Goal: Information Seeking & Learning: Learn about a topic

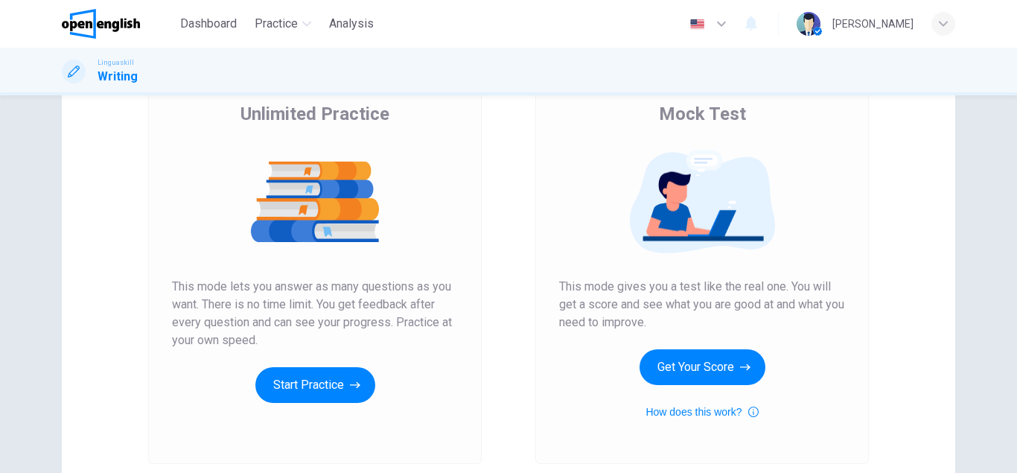
scroll to position [125, 0]
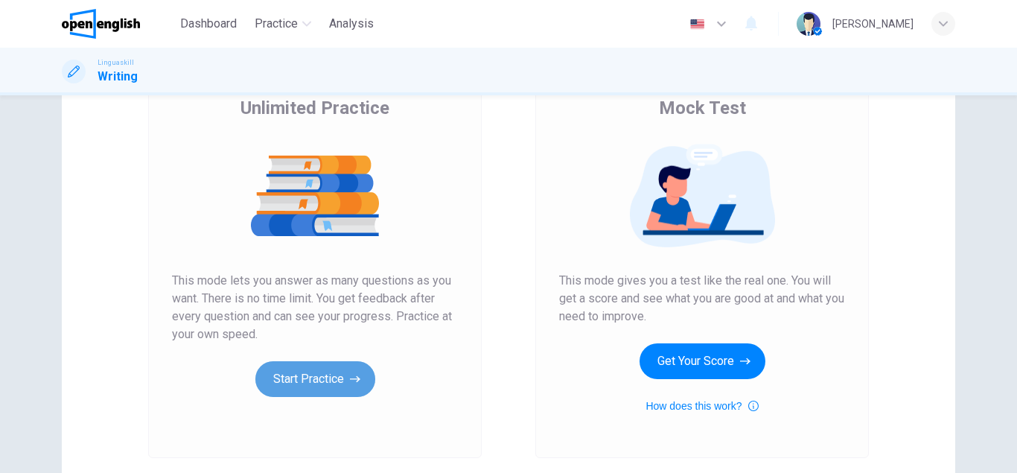
click at [316, 390] on button "Start Practice" at bounding box center [315, 379] width 120 height 36
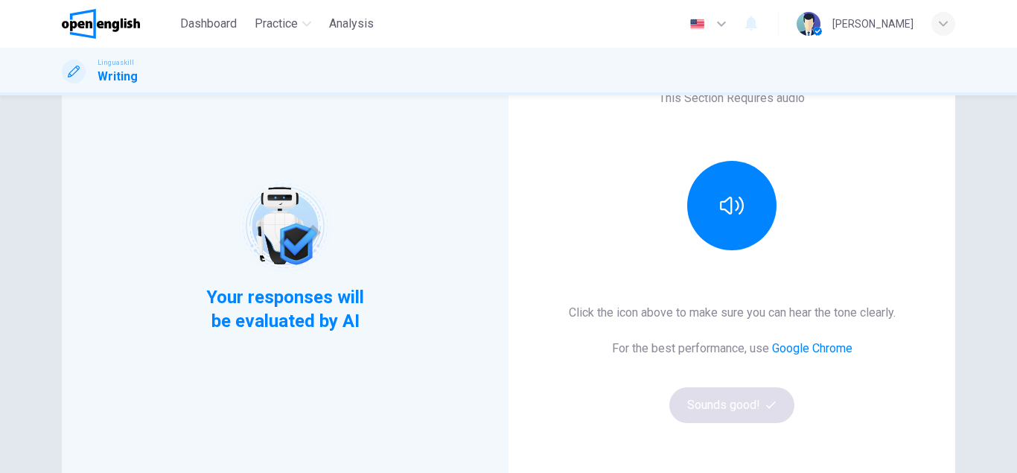
scroll to position [136, 0]
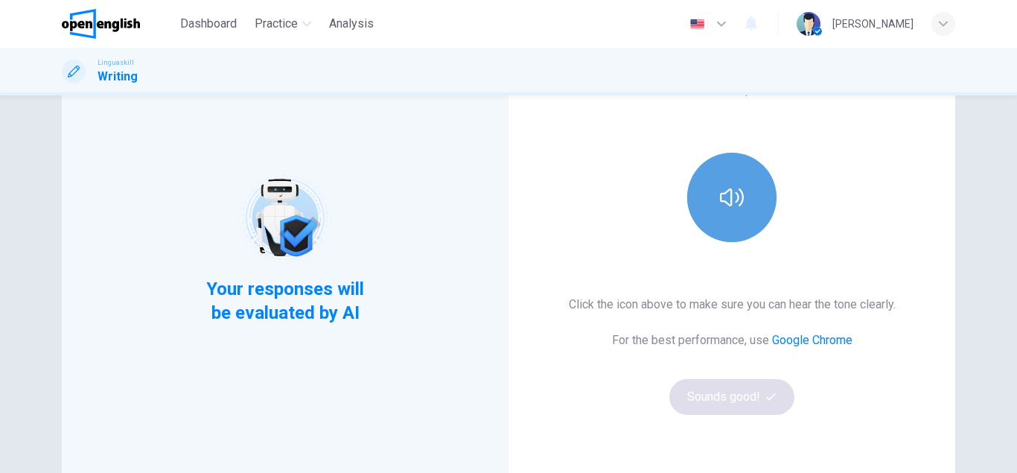
click at [722, 219] on button "button" at bounding box center [731, 197] width 89 height 89
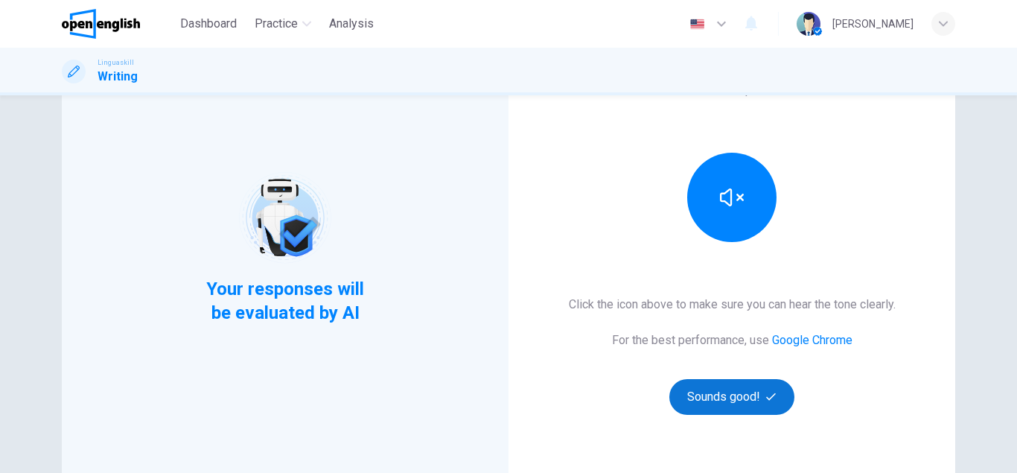
click at [739, 405] on button "Sounds good!" at bounding box center [731, 397] width 125 height 36
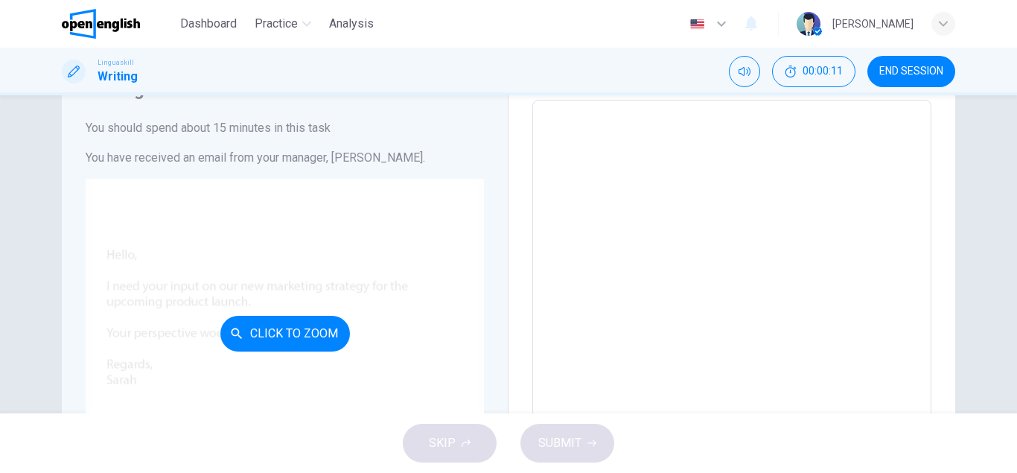
scroll to position [79, 0]
click at [316, 339] on button "Click to Zoom" at bounding box center [285, 332] width 130 height 36
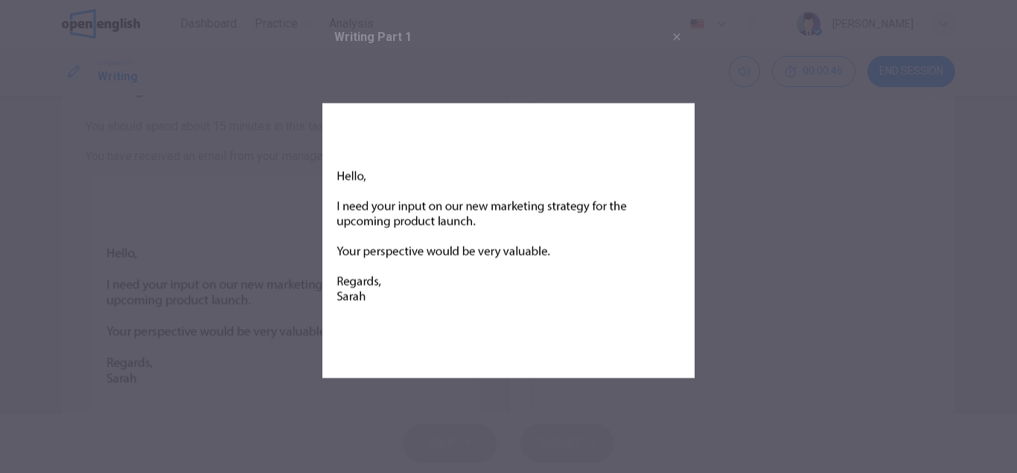
click at [721, 66] on div at bounding box center [508, 236] width 1017 height 473
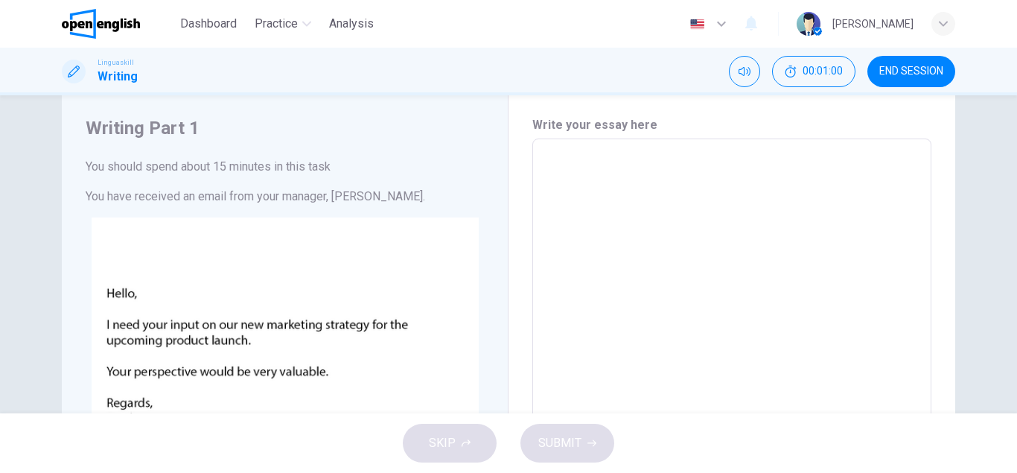
scroll to position [0, 0]
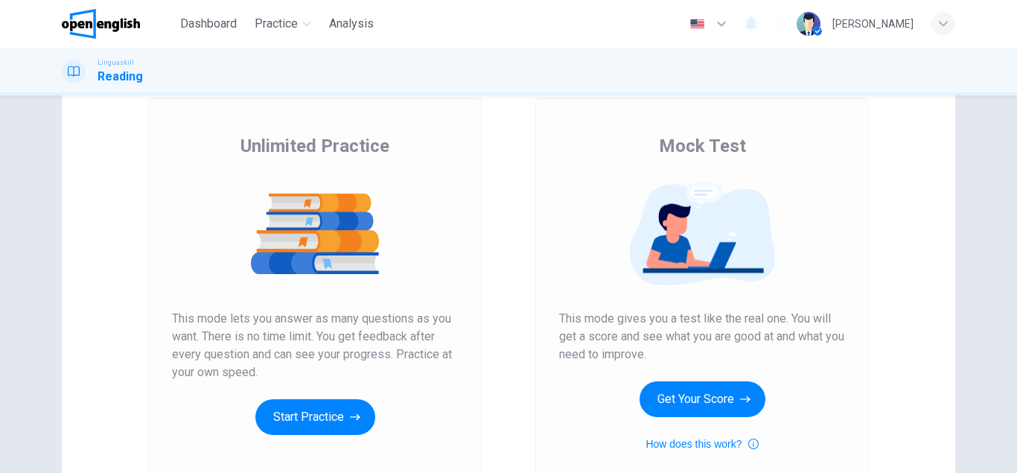
scroll to position [96, 0]
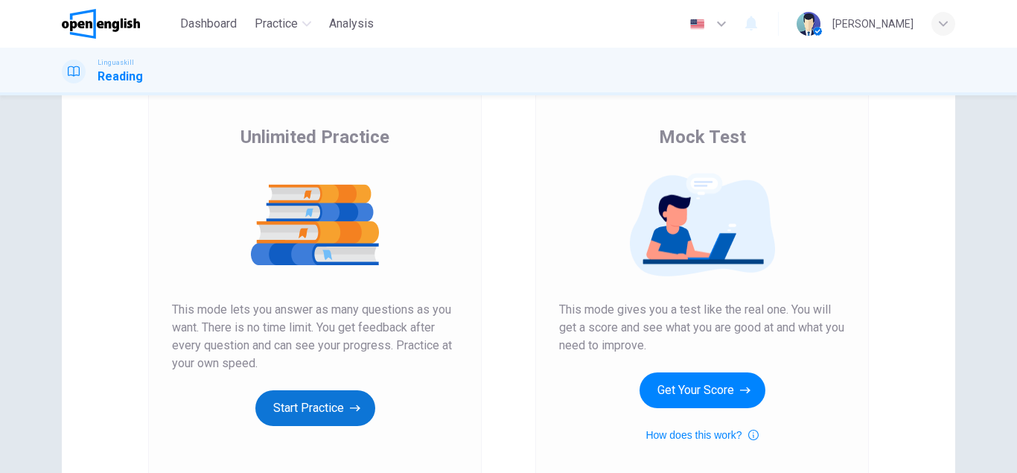
click at [328, 423] on button "Start Practice" at bounding box center [315, 408] width 120 height 36
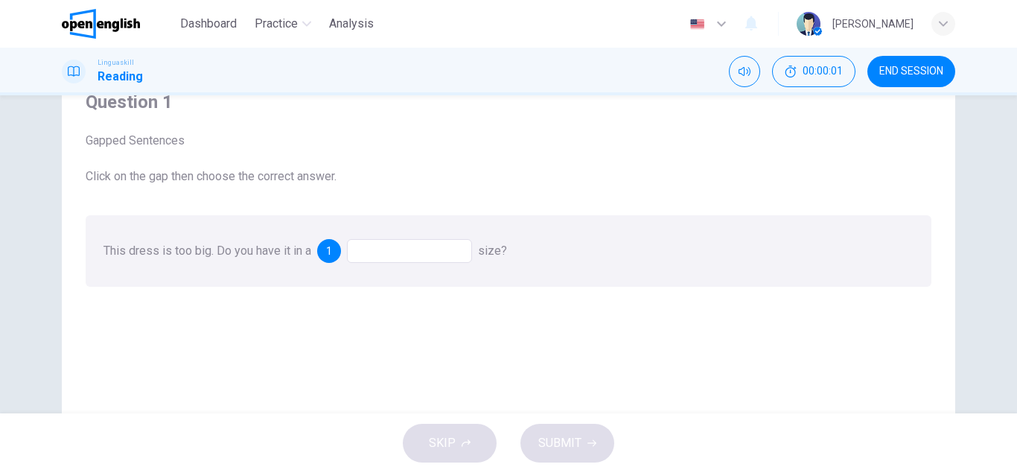
scroll to position [66, 0]
click at [416, 262] on div "This dress is too big. Do you have it in a 1 size?" at bounding box center [509, 249] width 846 height 71
click at [416, 259] on div at bounding box center [409, 249] width 125 height 24
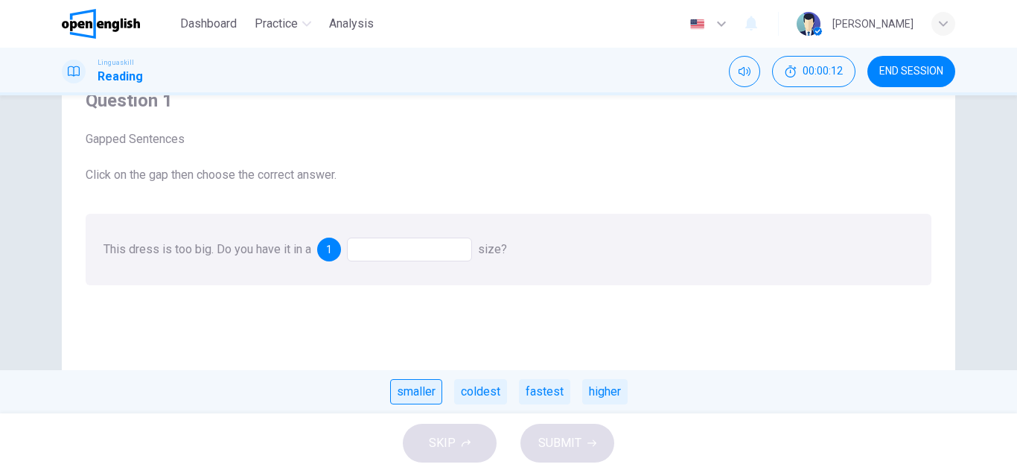
click at [412, 386] on div "smaller" at bounding box center [416, 391] width 52 height 25
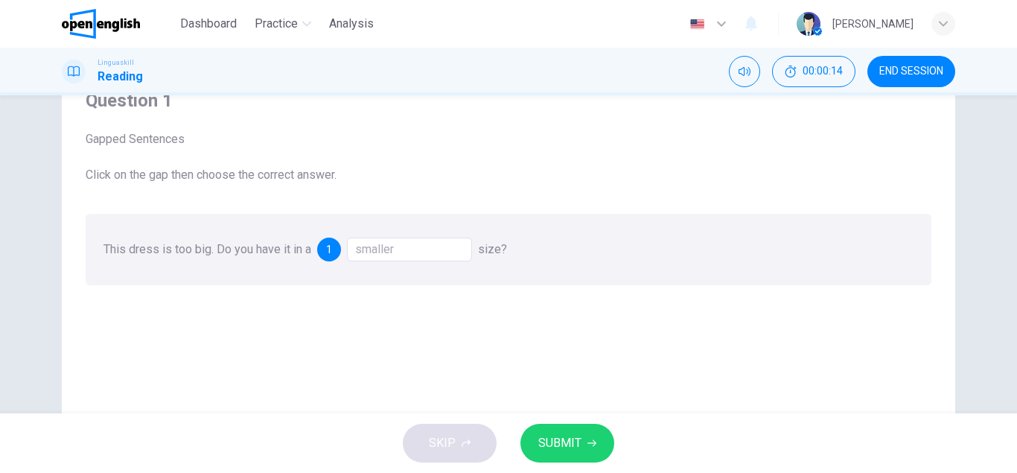
click at [557, 415] on div "SKIP SUBMIT" at bounding box center [508, 443] width 1017 height 60
click at [563, 434] on span "SUBMIT" at bounding box center [559, 442] width 43 height 21
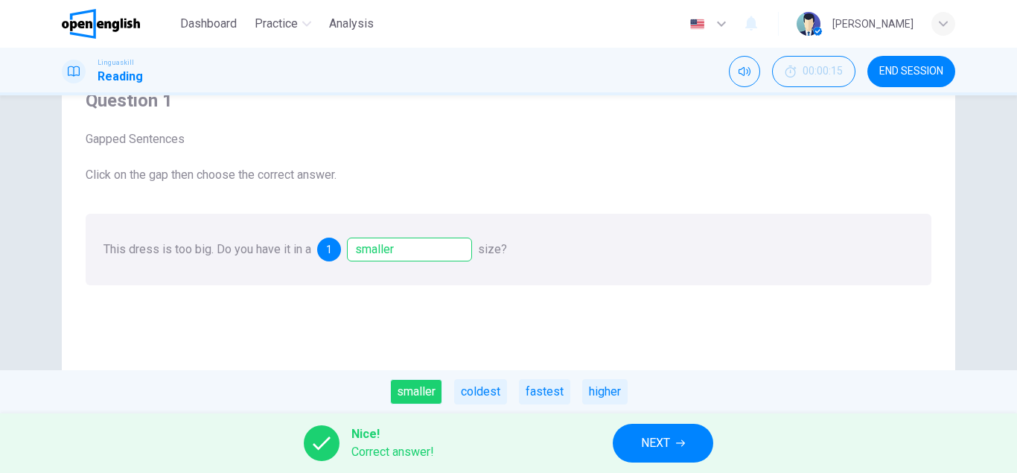
click at [655, 439] on span "NEXT" at bounding box center [655, 442] width 29 height 21
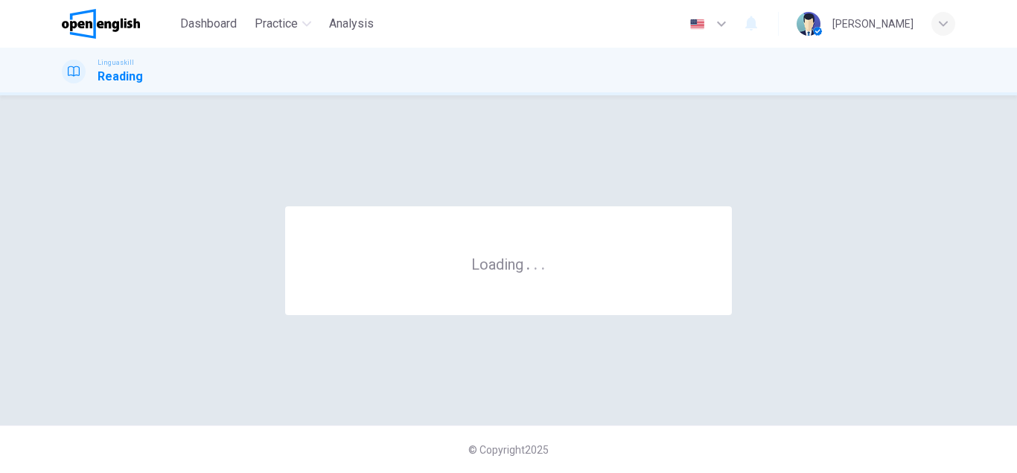
scroll to position [0, 0]
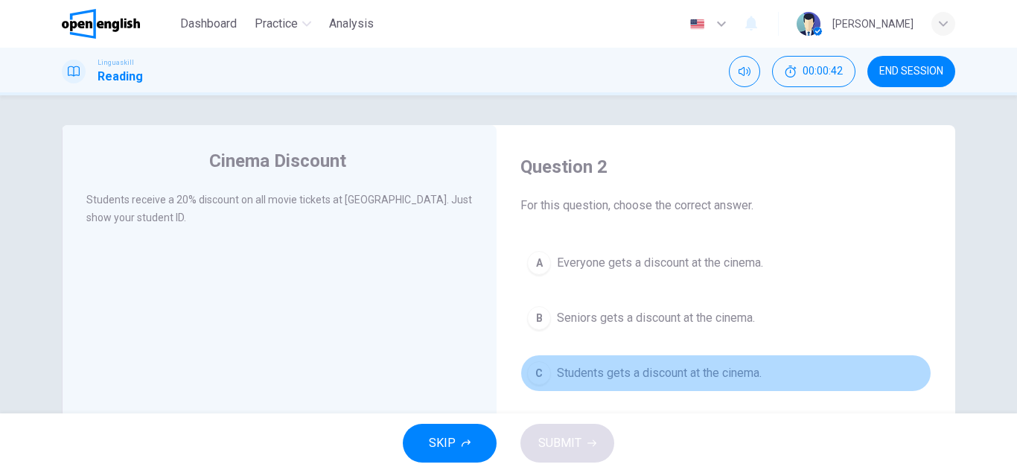
click at [707, 375] on span "Students gets a discount at the cinema." at bounding box center [659, 373] width 205 height 18
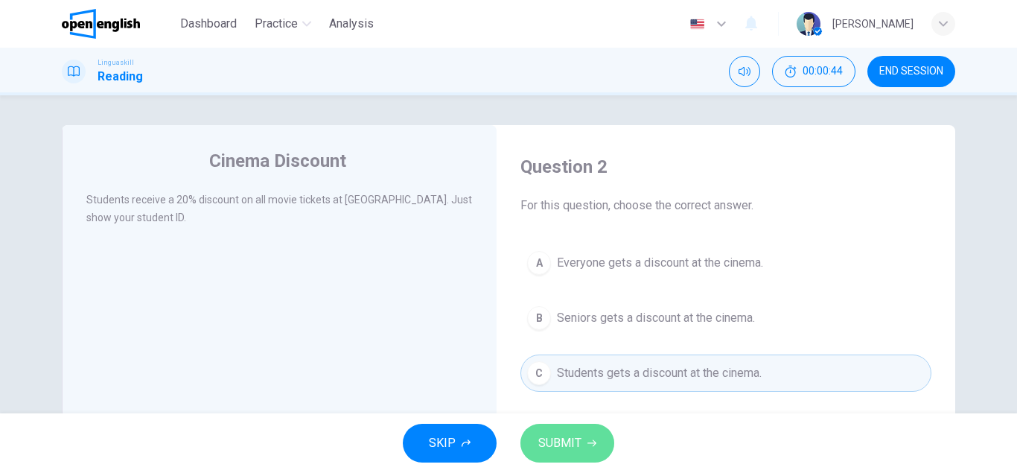
click at [593, 438] on icon "button" at bounding box center [591, 442] width 9 height 9
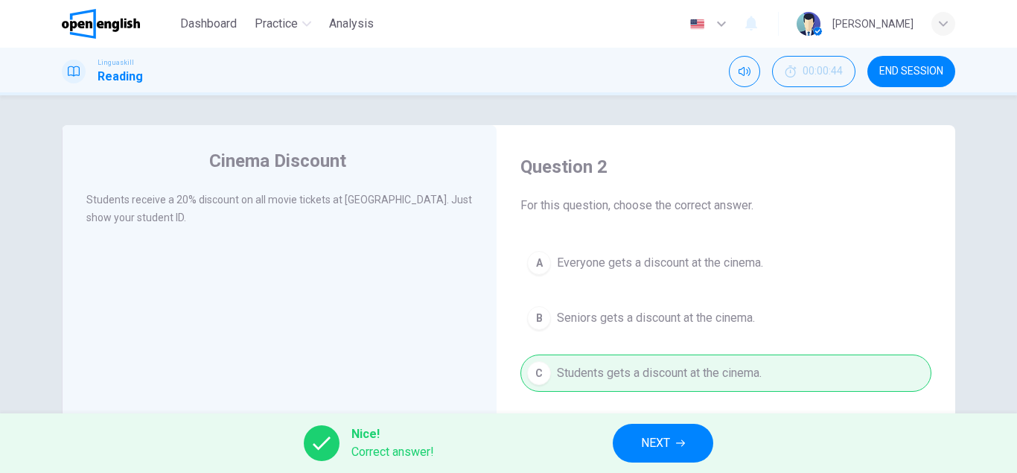
click at [677, 459] on button "NEXT" at bounding box center [663, 443] width 100 height 39
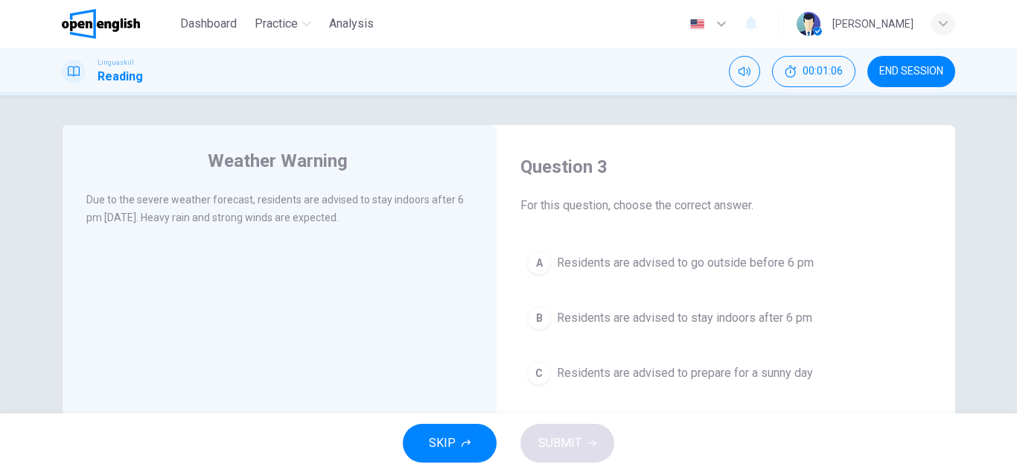
click at [737, 316] on span "Residents are advised to stay indoors after 6 pm" at bounding box center [684, 318] width 255 height 18
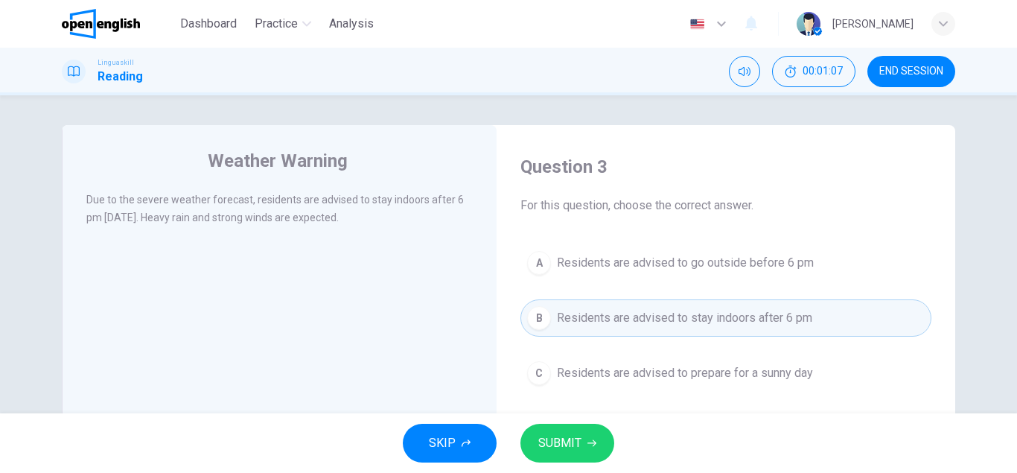
click at [578, 441] on span "SUBMIT" at bounding box center [559, 442] width 43 height 21
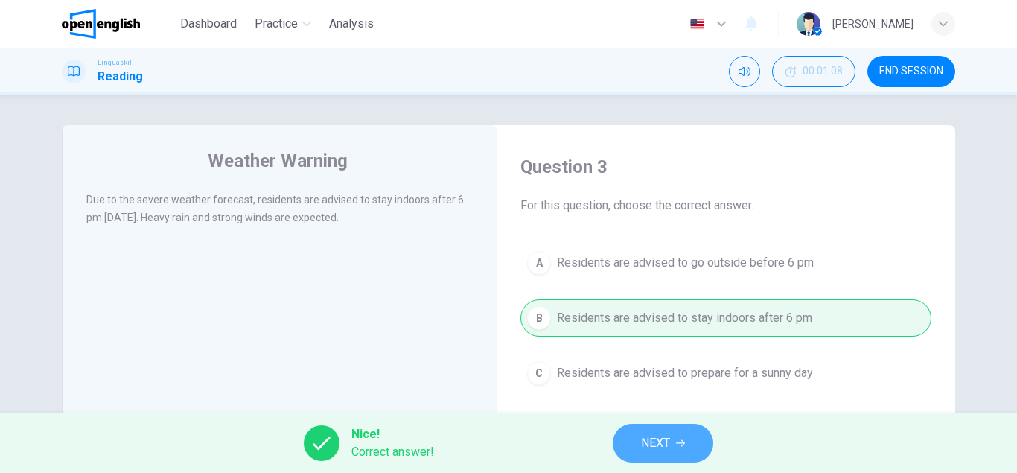
click at [644, 447] on span "NEXT" at bounding box center [655, 442] width 29 height 21
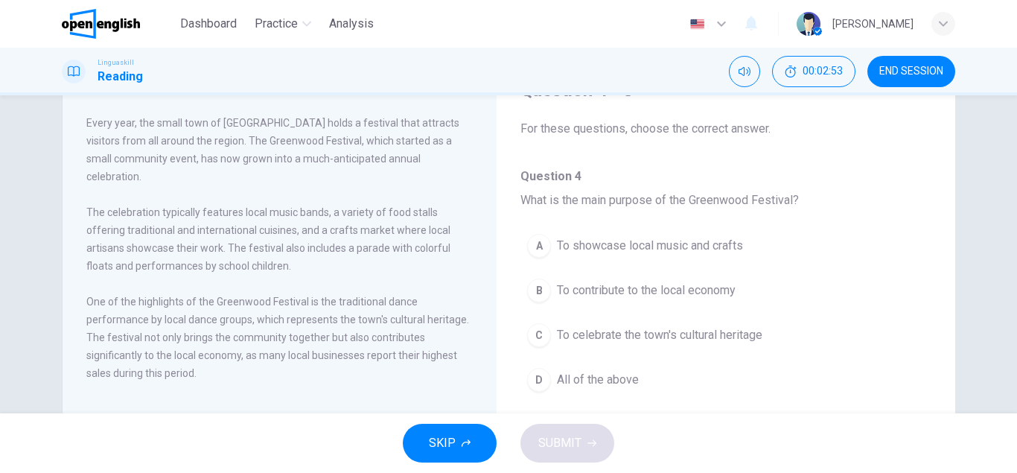
scroll to position [83, 0]
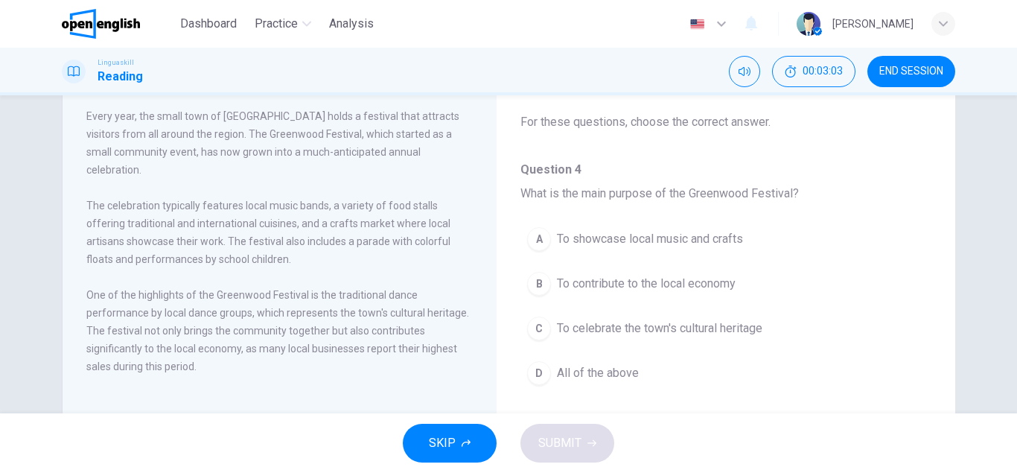
click at [673, 331] on span "To celebrate the town's cultural heritage" at bounding box center [659, 328] width 205 height 18
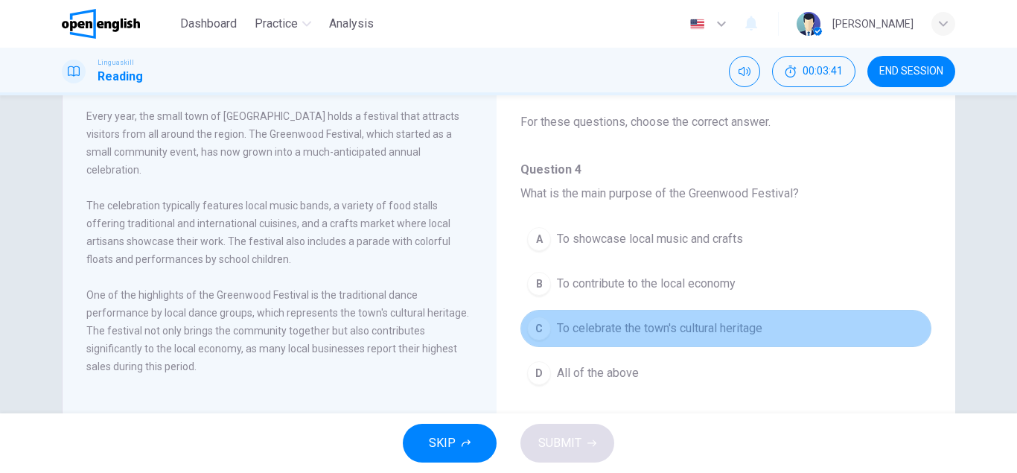
click at [630, 337] on button "C To celebrate the town's cultural heritage" at bounding box center [725, 328] width 411 height 37
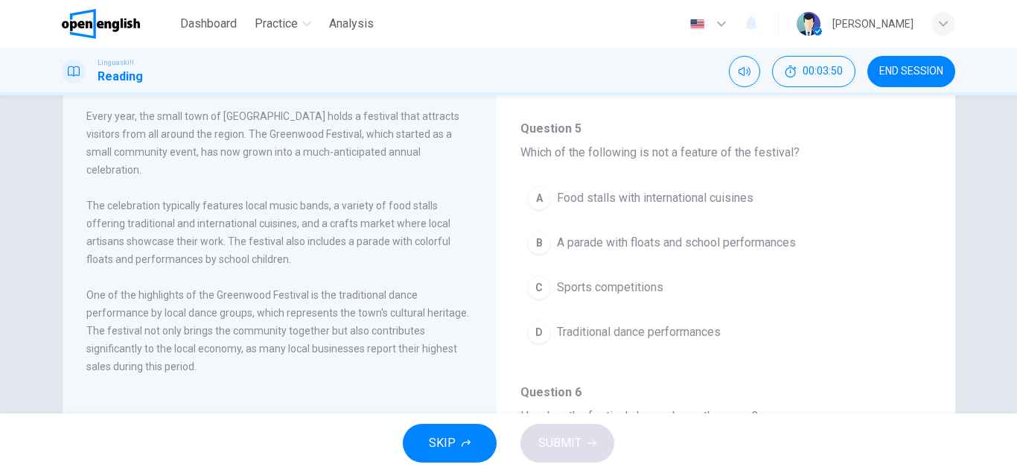
scroll to position [308, 0]
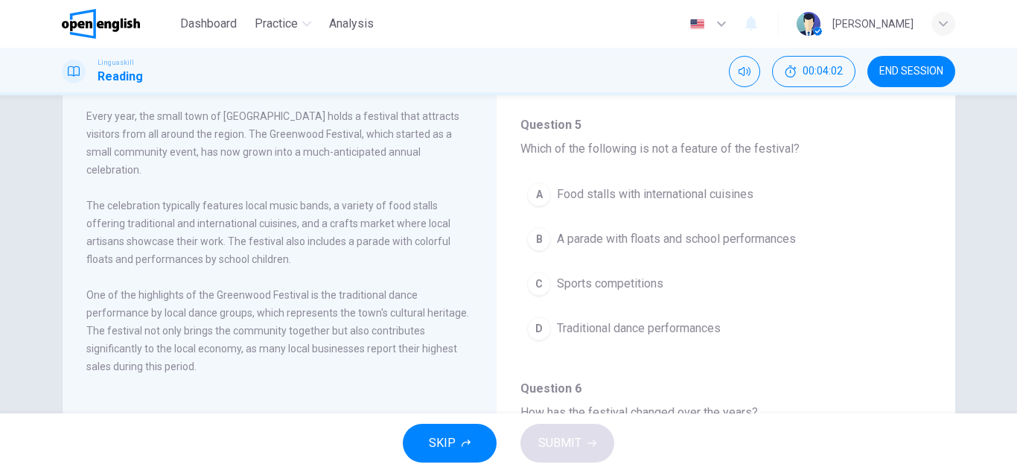
click at [532, 286] on div "C" at bounding box center [539, 284] width 24 height 24
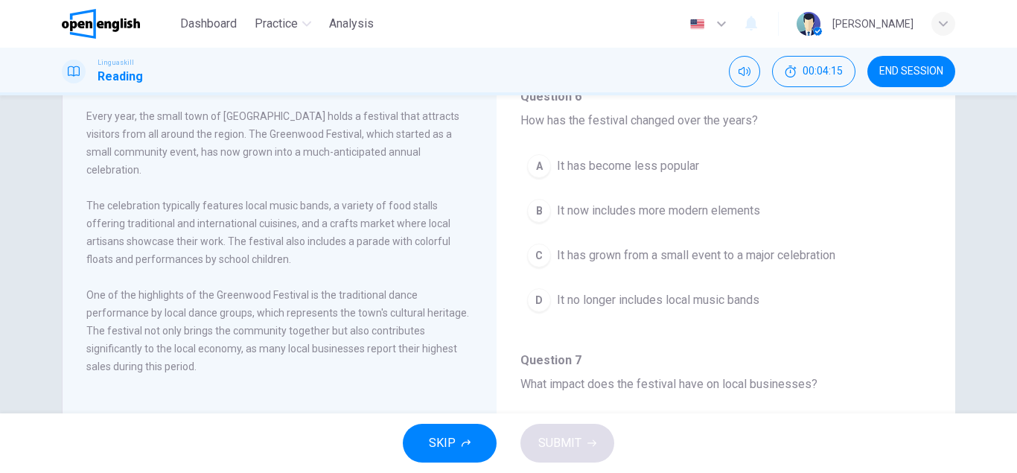
scroll to position [601, 0]
click at [544, 258] on div "C" at bounding box center [539, 255] width 24 height 24
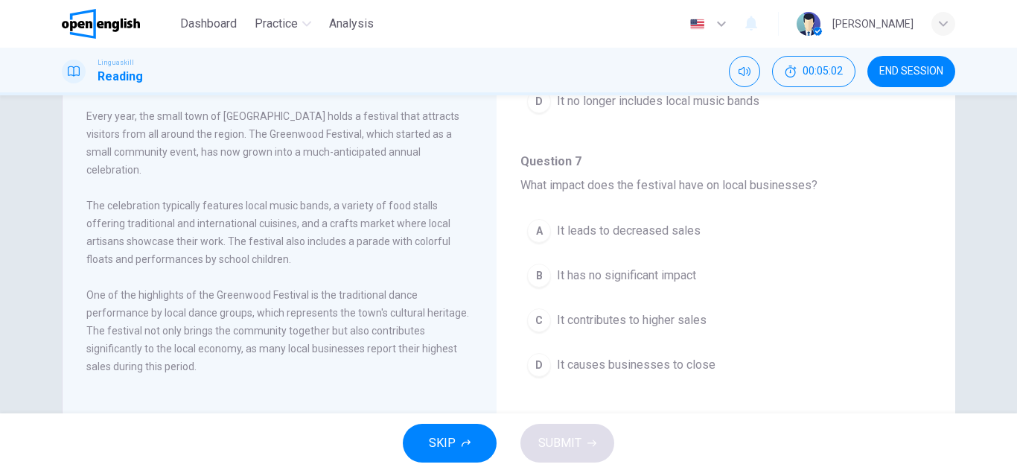
scroll to position [799, 0]
click at [542, 317] on div "C" at bounding box center [539, 320] width 24 height 24
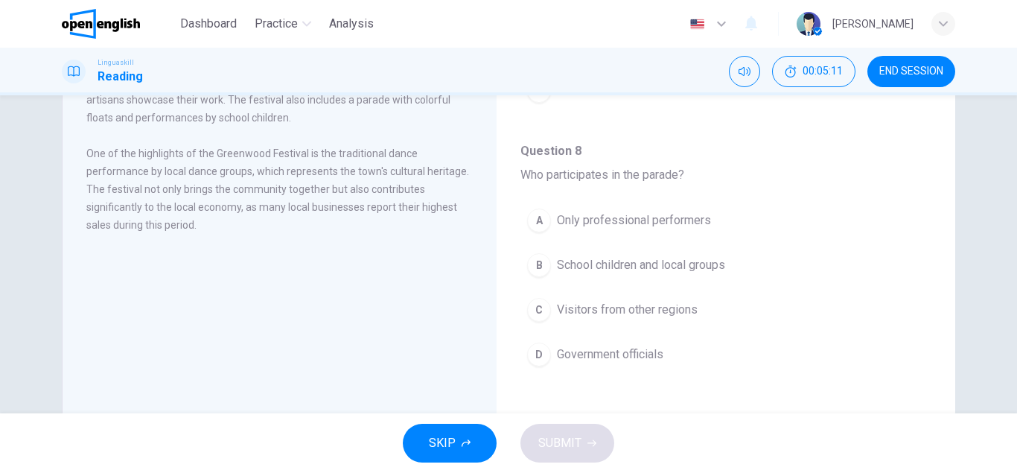
scroll to position [243, 0]
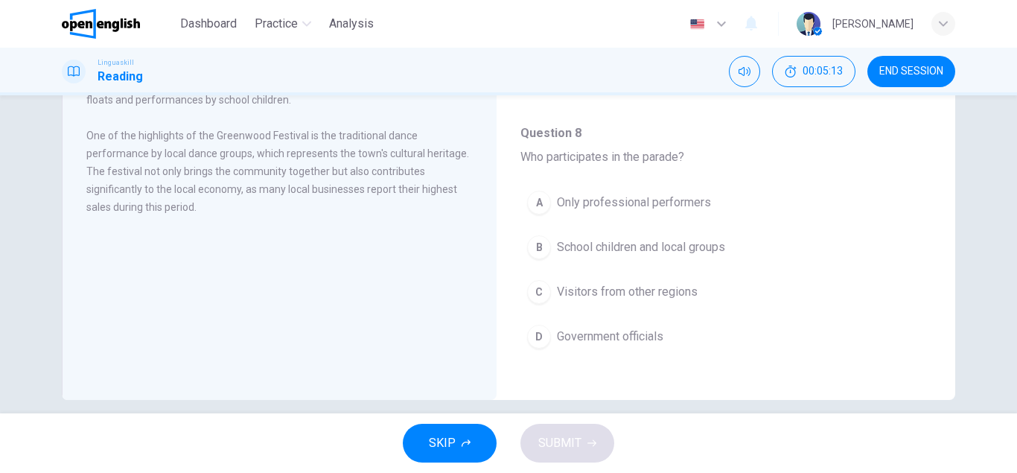
click at [546, 246] on div "B" at bounding box center [539, 247] width 24 height 24
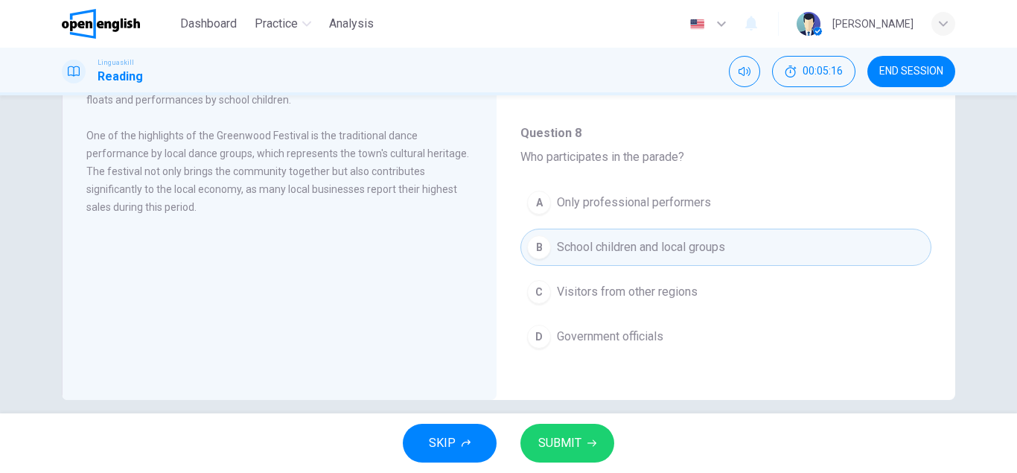
scroll to position [259, 0]
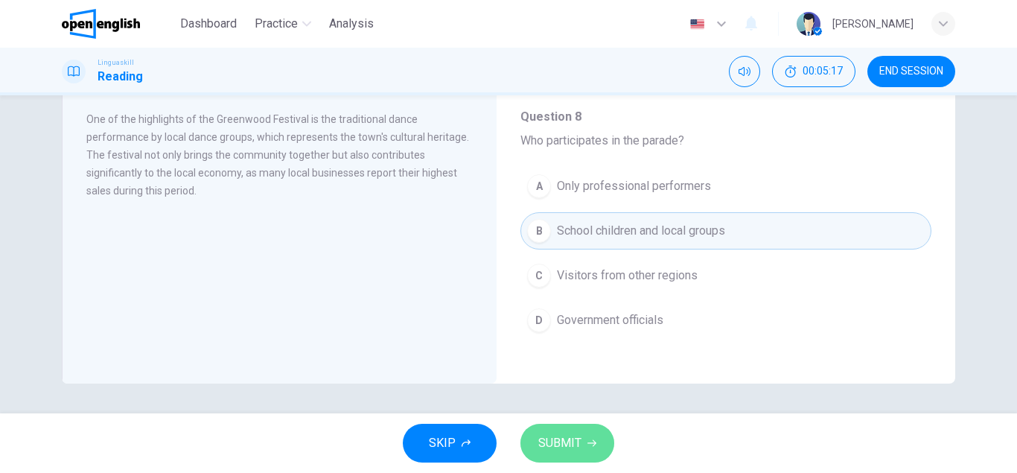
click at [577, 450] on span "SUBMIT" at bounding box center [559, 442] width 43 height 21
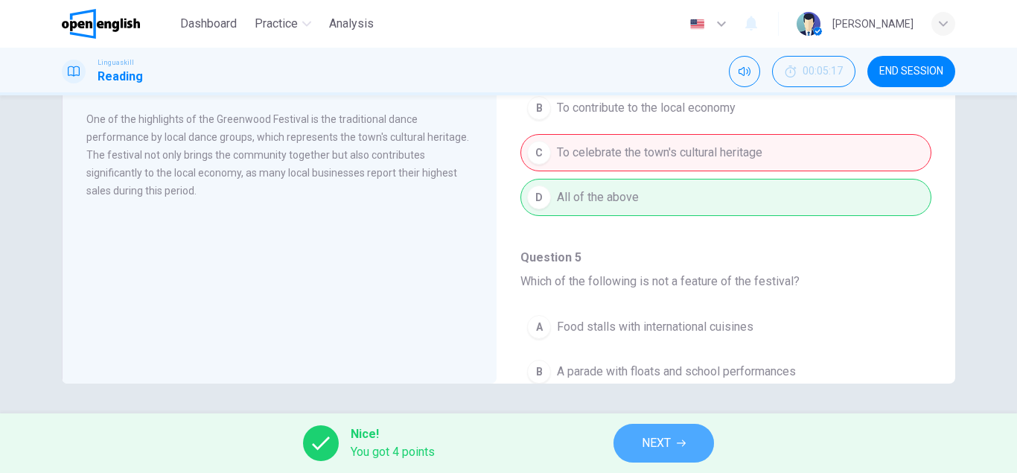
click at [658, 440] on span "NEXT" at bounding box center [656, 442] width 29 height 21
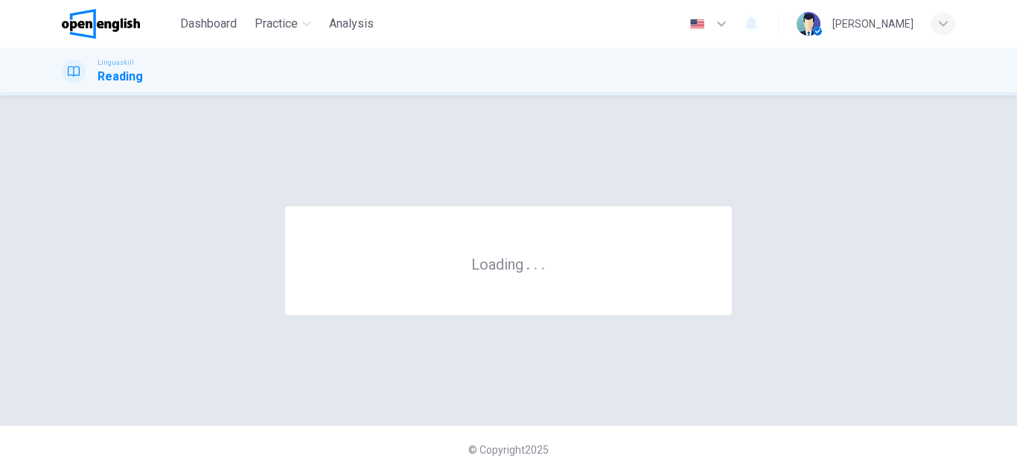
scroll to position [0, 0]
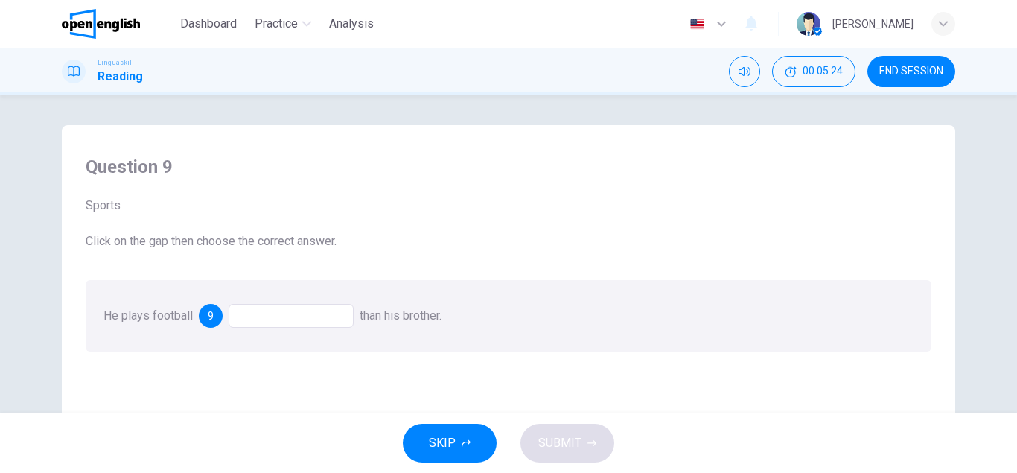
click at [337, 310] on div at bounding box center [291, 316] width 125 height 24
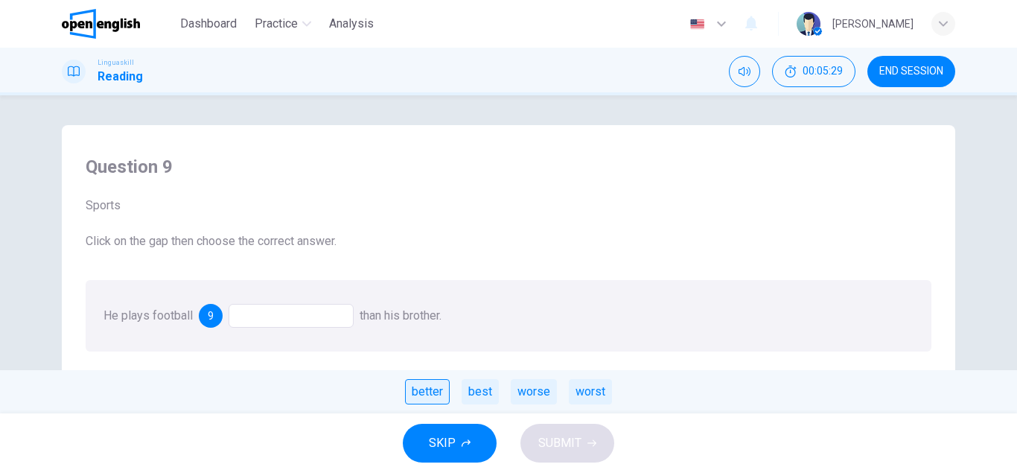
click at [418, 389] on div "better" at bounding box center [427, 391] width 45 height 25
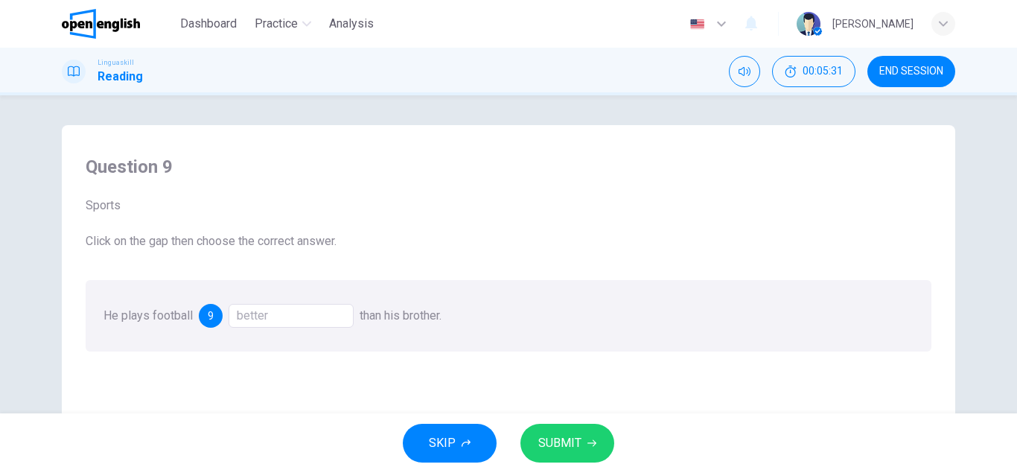
click at [564, 444] on span "SUBMIT" at bounding box center [559, 442] width 43 height 21
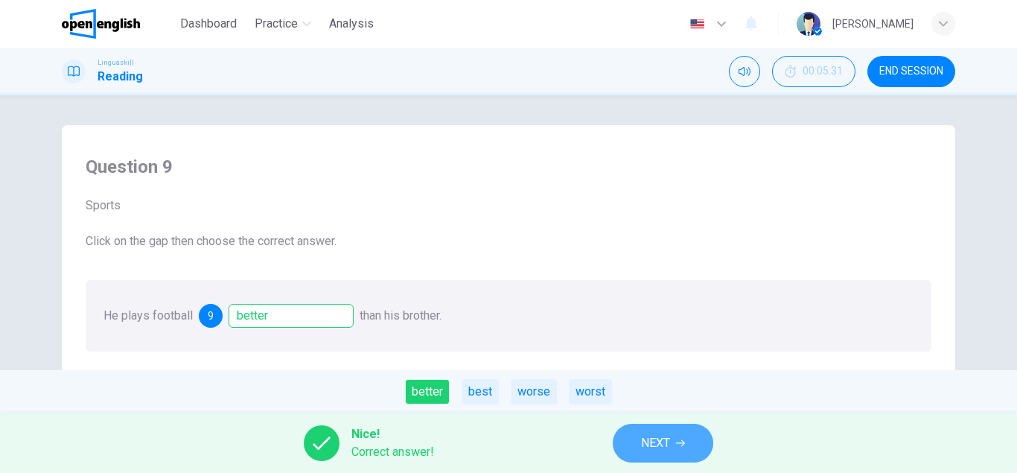
click at [639, 438] on button "NEXT" at bounding box center [663, 443] width 100 height 39
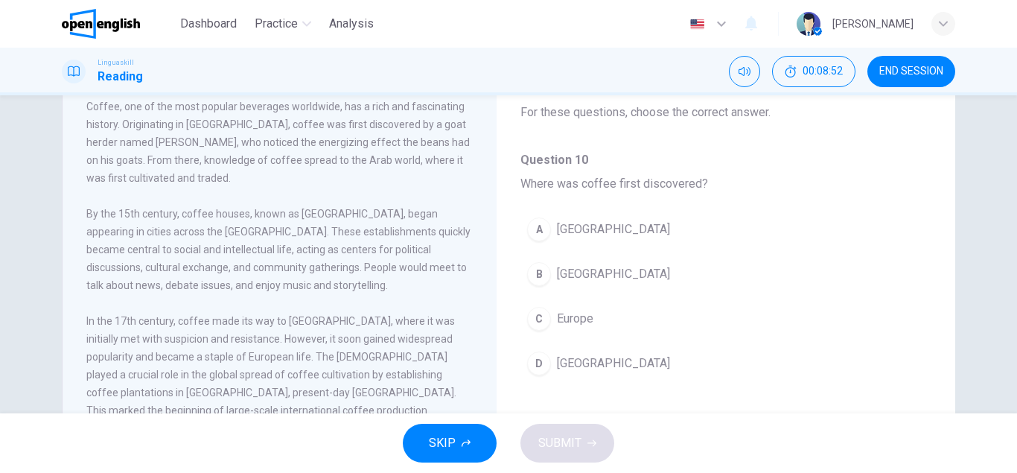
scroll to position [100, 0]
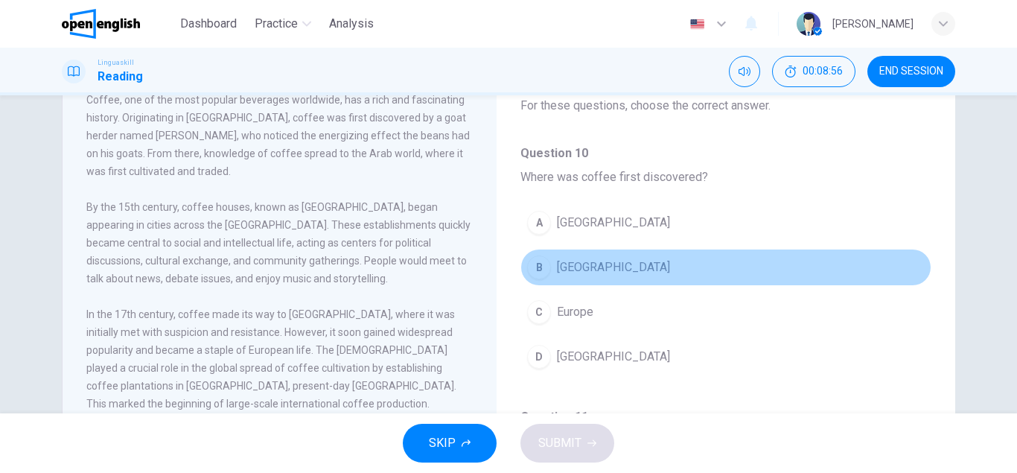
click at [592, 266] on span "[GEOGRAPHIC_DATA]" at bounding box center [613, 267] width 113 height 18
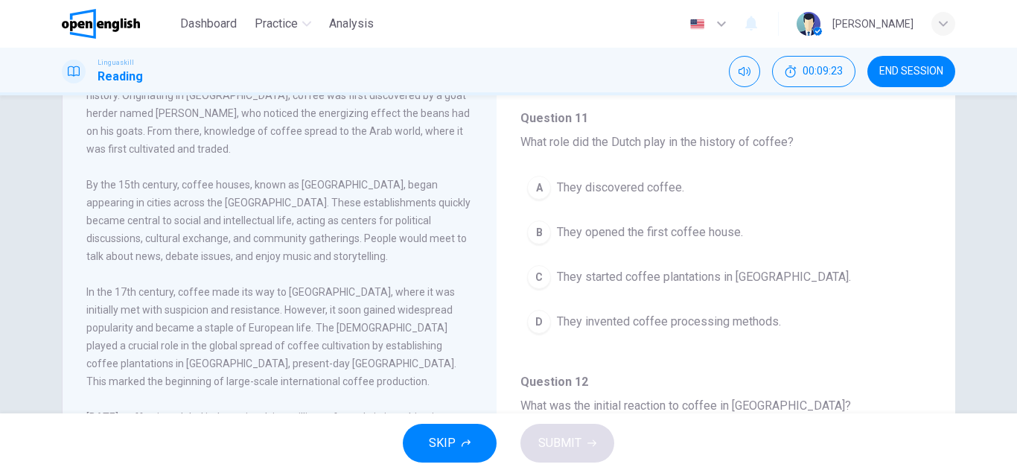
scroll to position [129, 0]
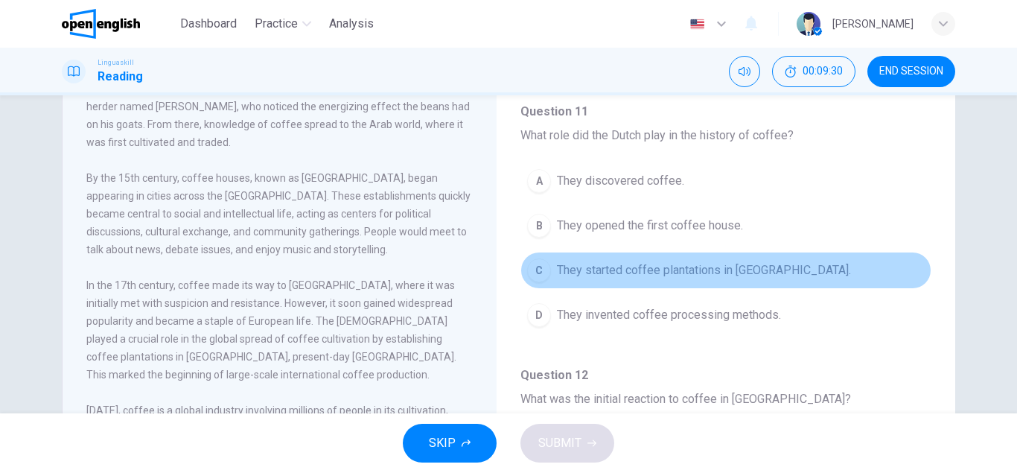
click at [537, 267] on div "C" at bounding box center [539, 270] width 24 height 24
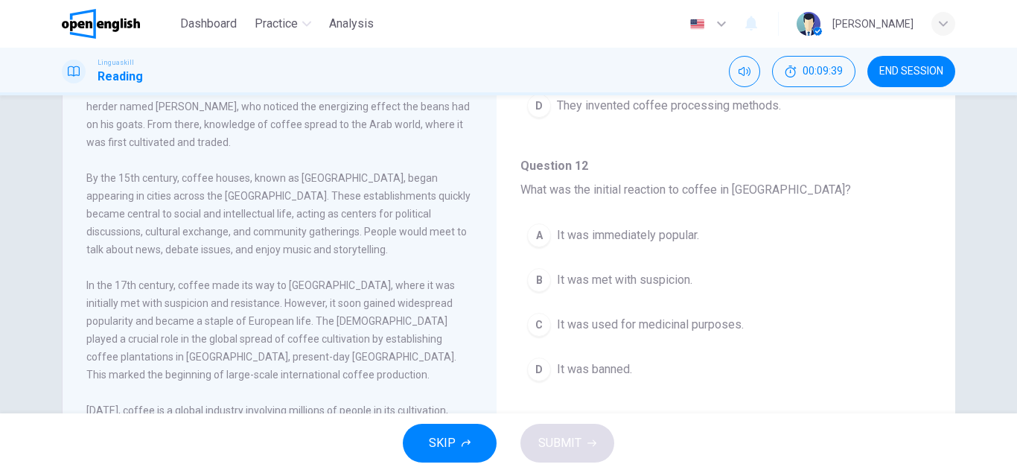
scroll to position [502, 0]
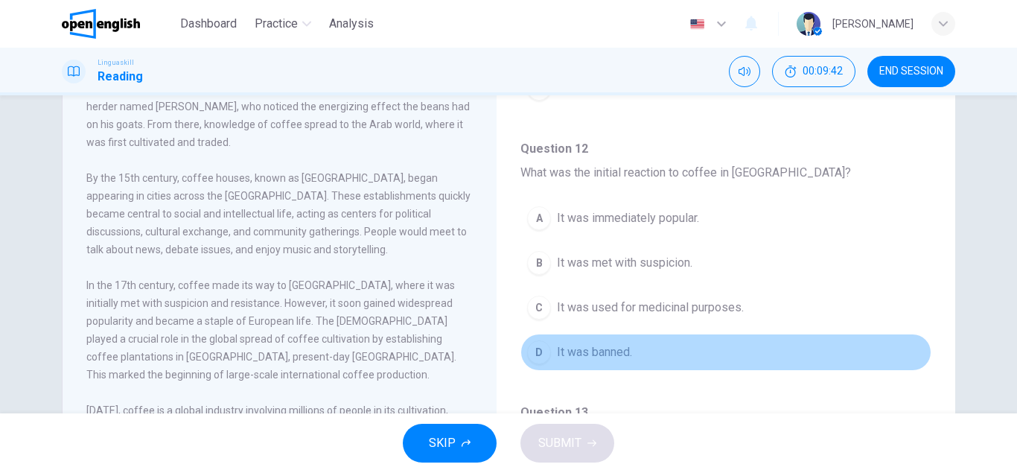
click at [541, 357] on div "D" at bounding box center [539, 352] width 24 height 24
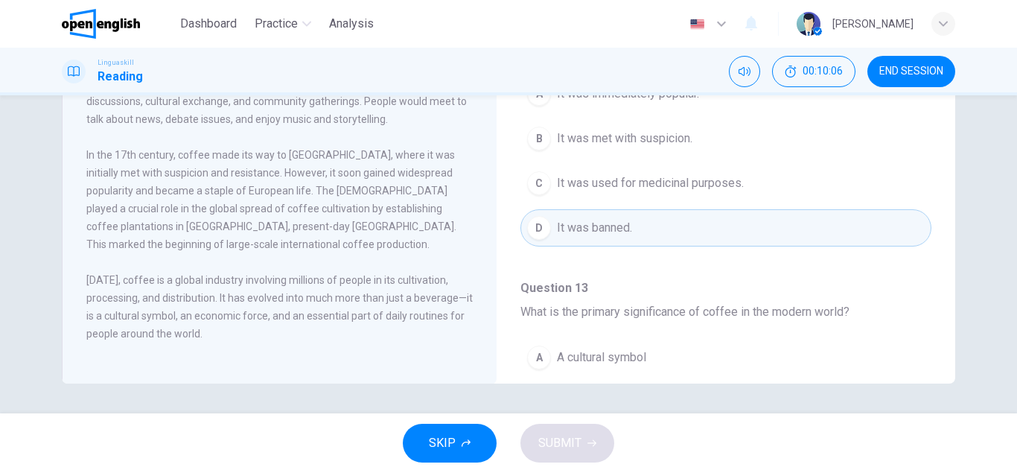
scroll to position [497, 0]
click at [549, 138] on div "B" at bounding box center [539, 138] width 24 height 24
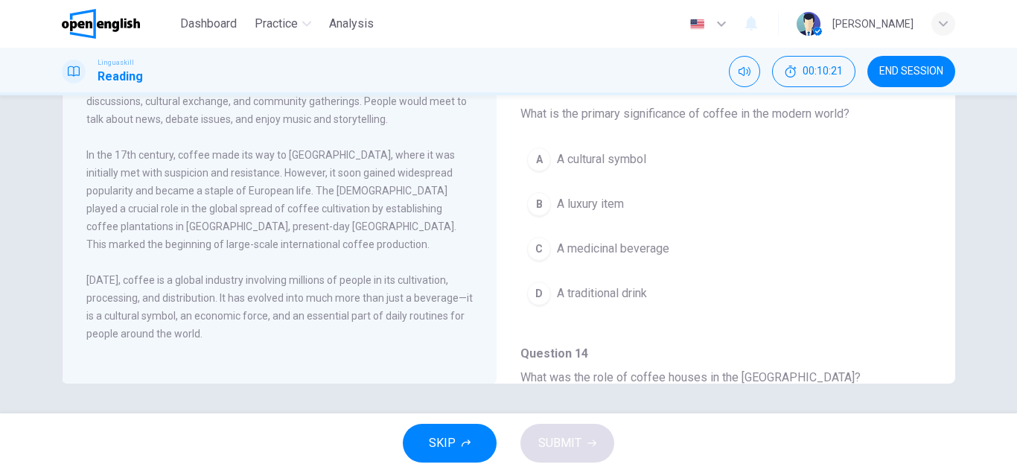
scroll to position [700, 0]
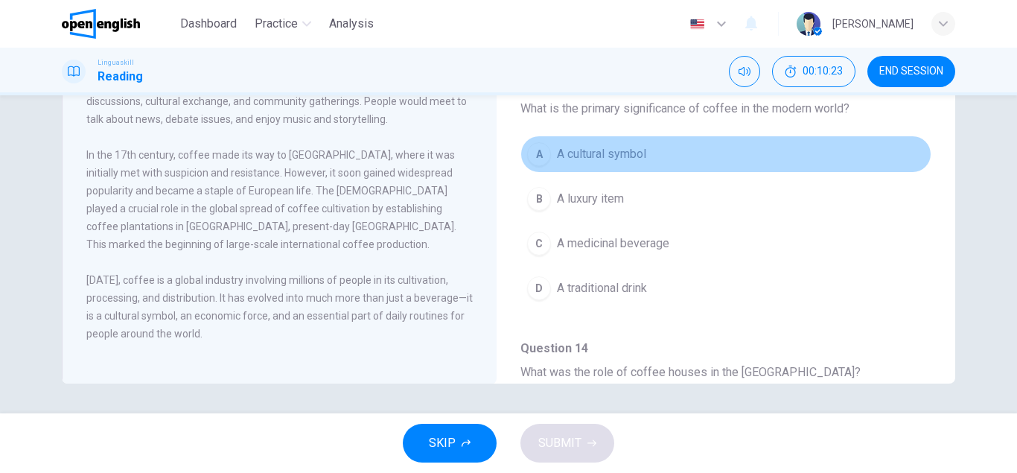
click at [537, 147] on div "A" at bounding box center [539, 154] width 24 height 24
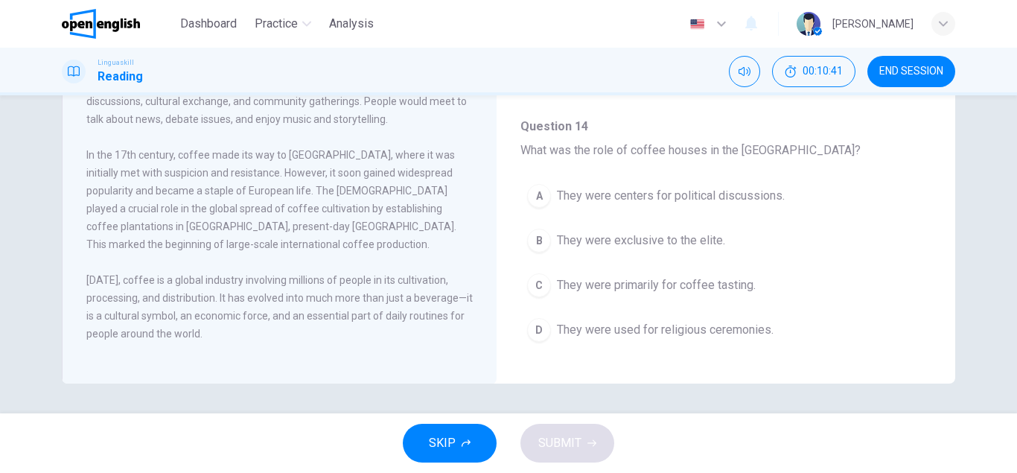
scroll to position [931, 0]
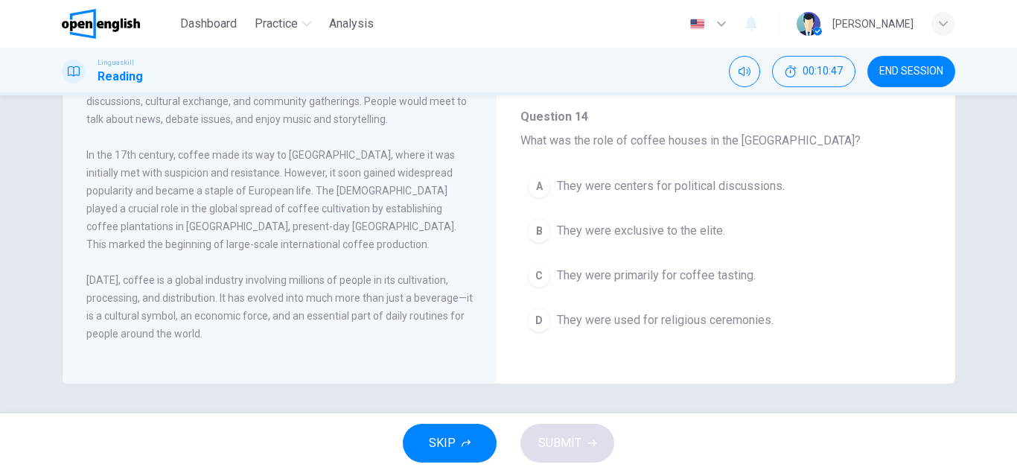
click at [538, 187] on div "A" at bounding box center [539, 186] width 24 height 24
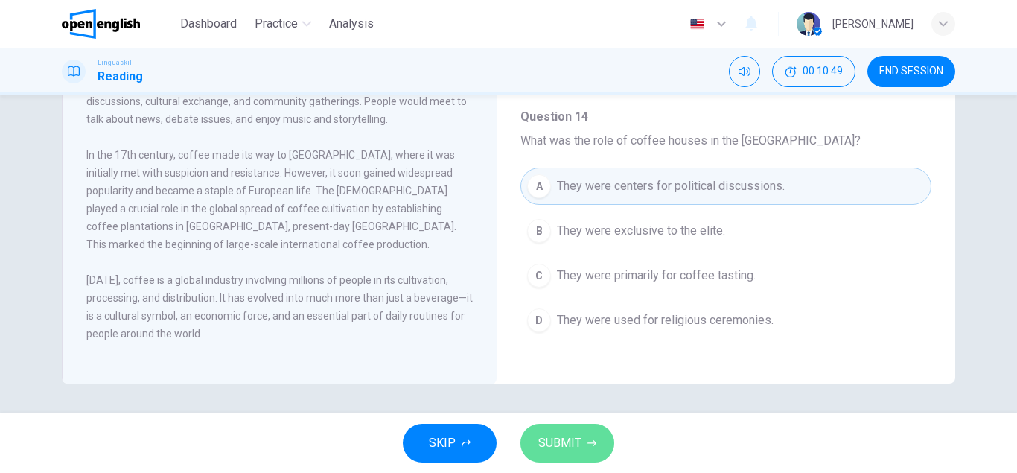
click at [586, 445] on button "SUBMIT" at bounding box center [567, 443] width 94 height 39
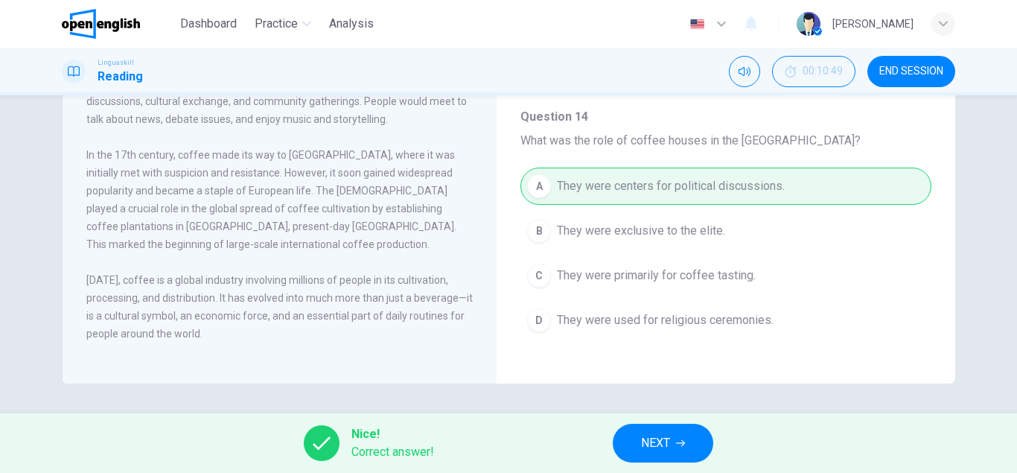
click at [658, 448] on span "NEXT" at bounding box center [655, 442] width 29 height 21
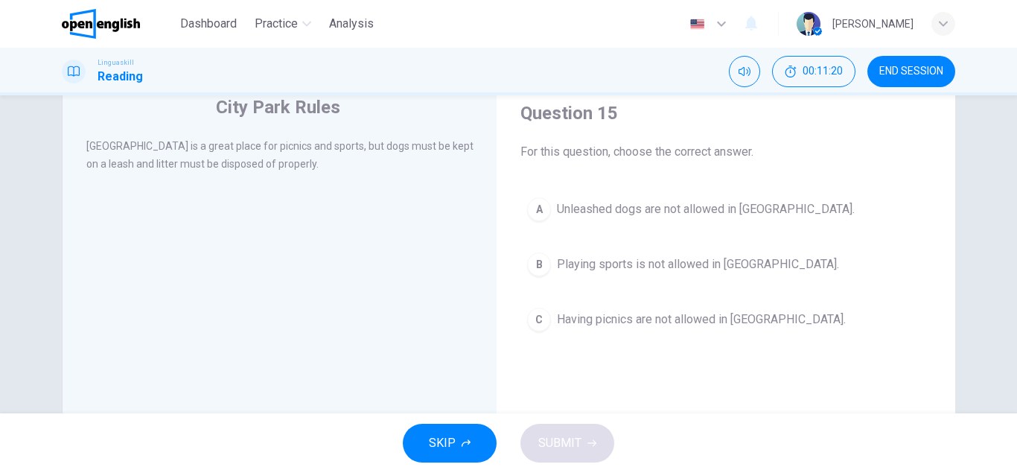
scroll to position [53, 0]
click at [534, 206] on div "A" at bounding box center [539, 210] width 24 height 24
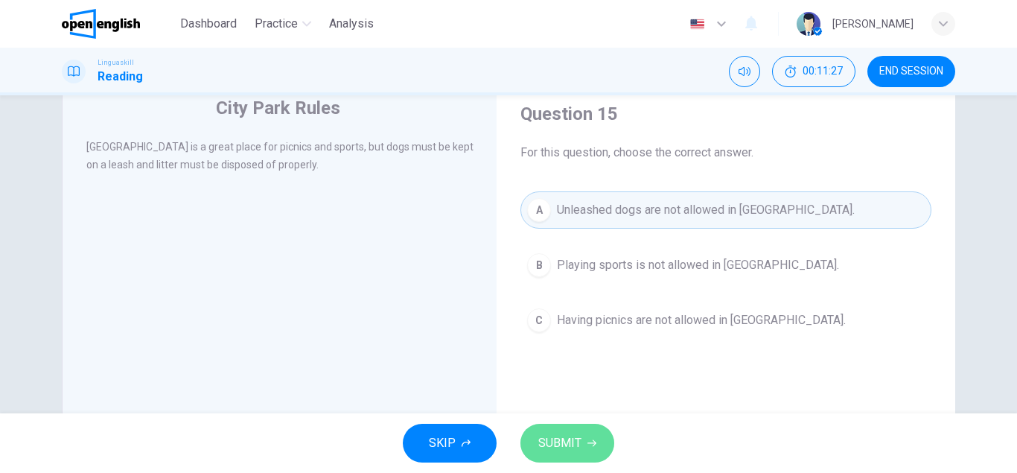
click at [592, 437] on button "SUBMIT" at bounding box center [567, 443] width 94 height 39
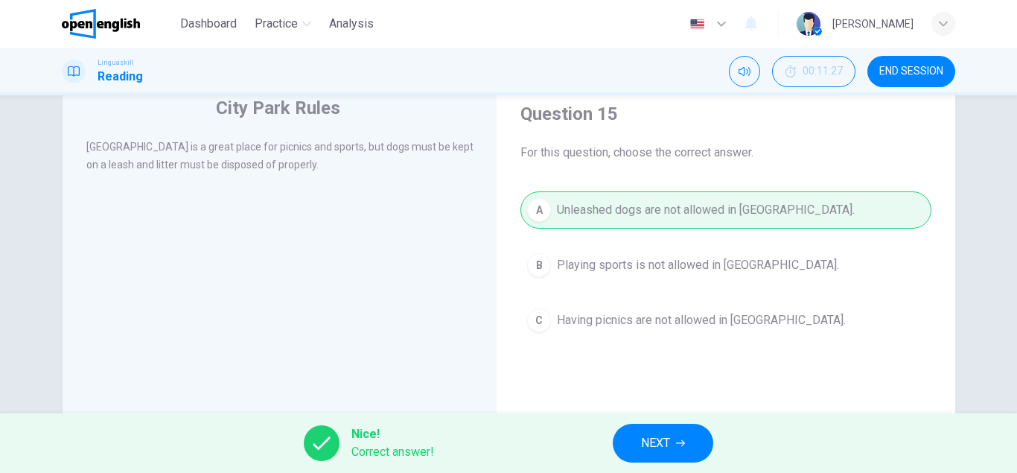
click at [648, 439] on span "NEXT" at bounding box center [655, 442] width 29 height 21
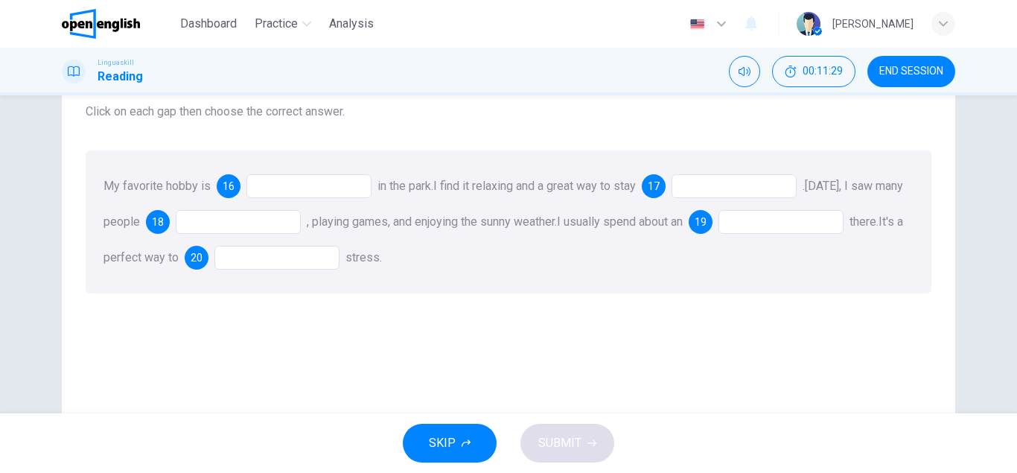
scroll to position [95, 0]
click at [296, 190] on div at bounding box center [308, 185] width 125 height 24
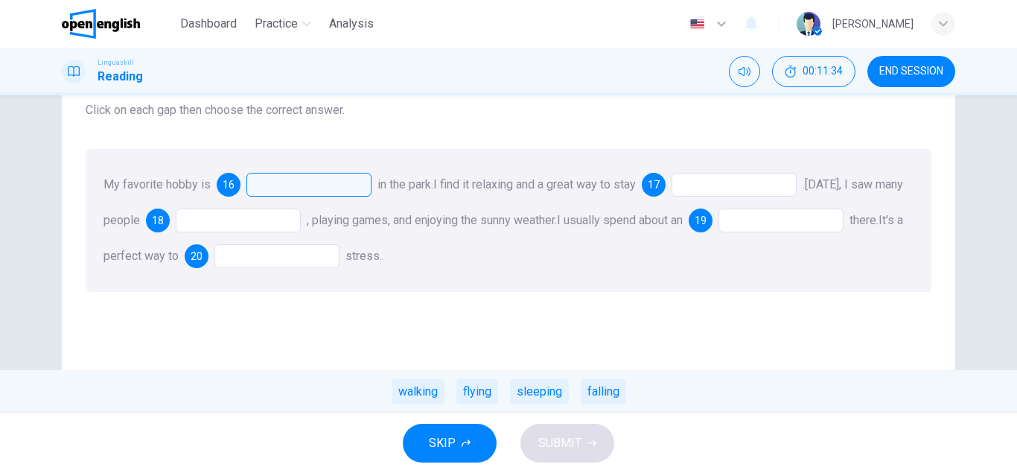
click at [284, 189] on div at bounding box center [308, 185] width 125 height 24
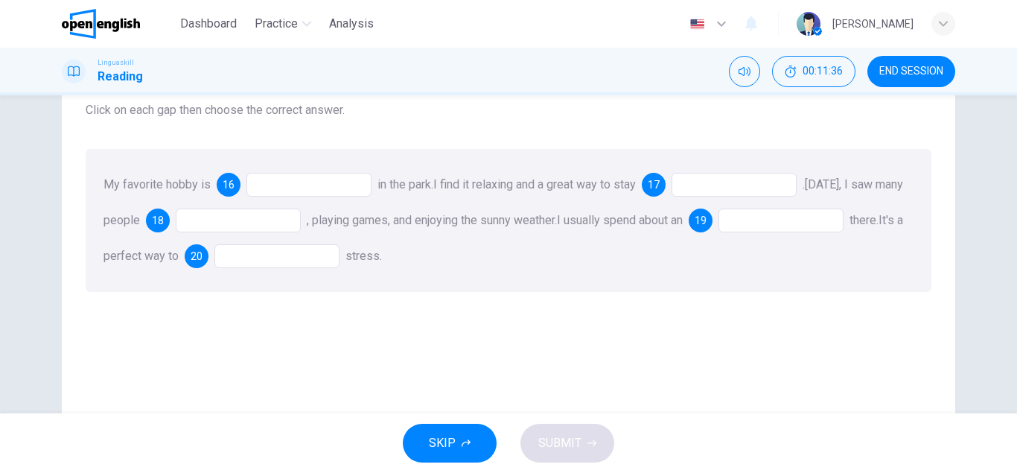
click at [345, 178] on div at bounding box center [308, 185] width 125 height 24
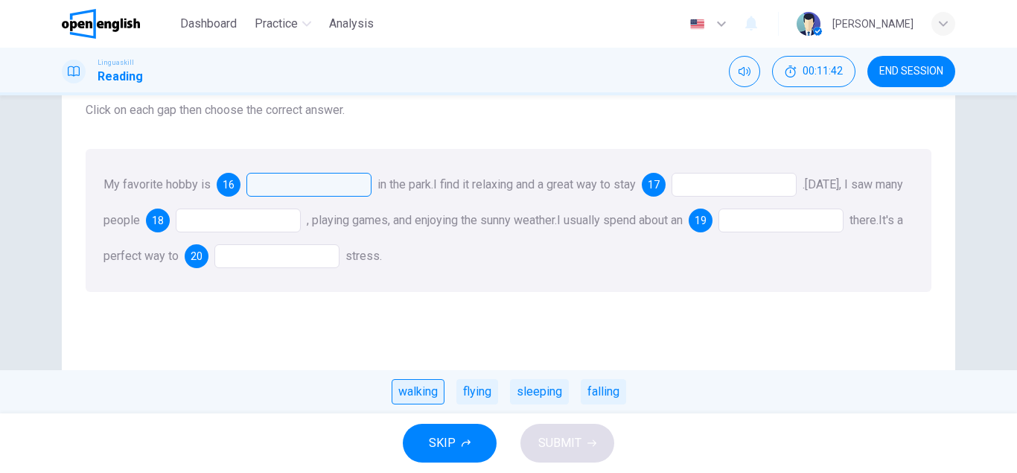
click at [437, 398] on div "walking" at bounding box center [418, 391] width 53 height 25
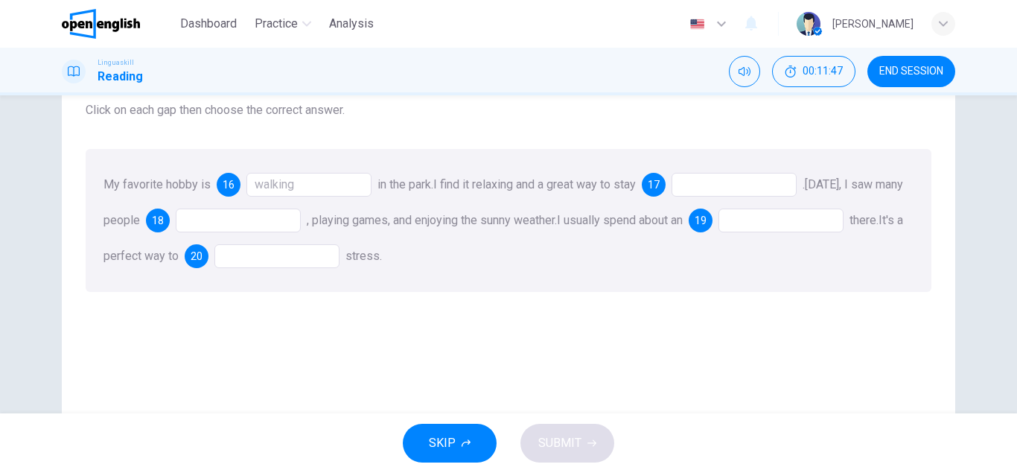
click at [703, 178] on div at bounding box center [733, 185] width 125 height 24
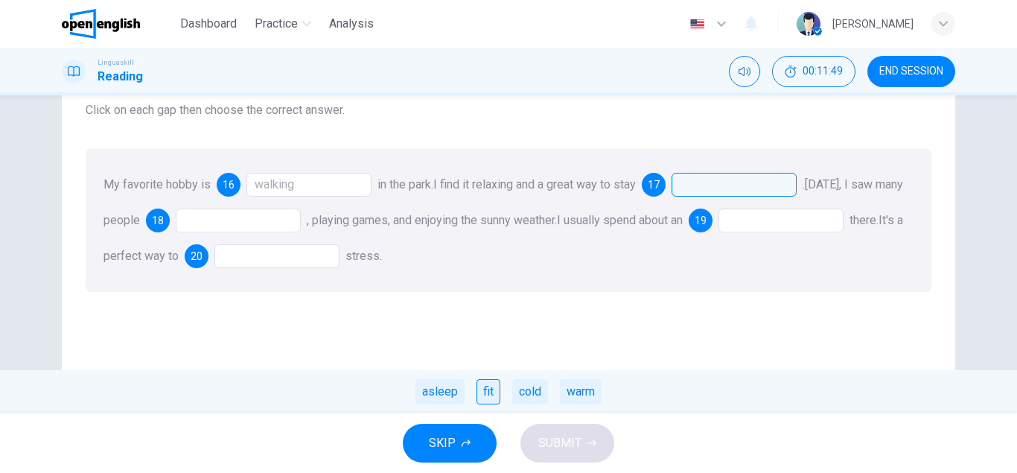
click at [489, 391] on div "fit" at bounding box center [488, 391] width 24 height 25
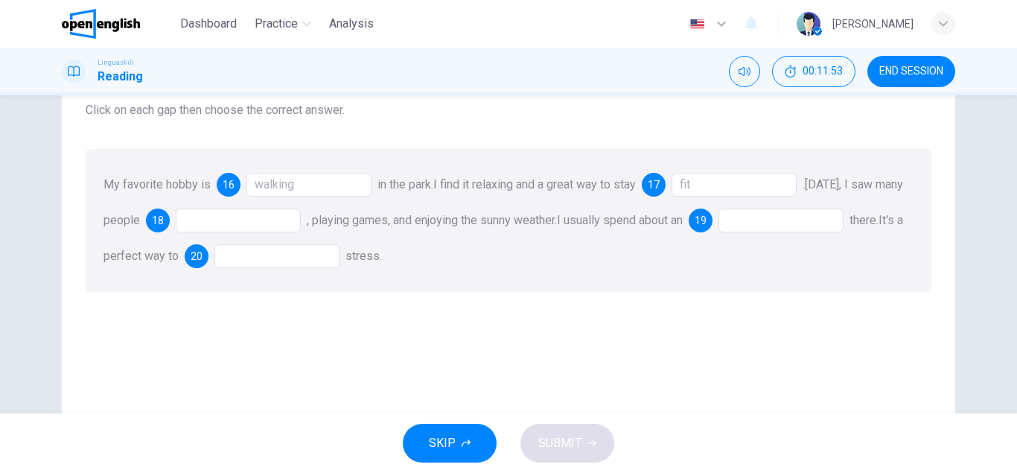
click at [257, 221] on div at bounding box center [238, 220] width 125 height 24
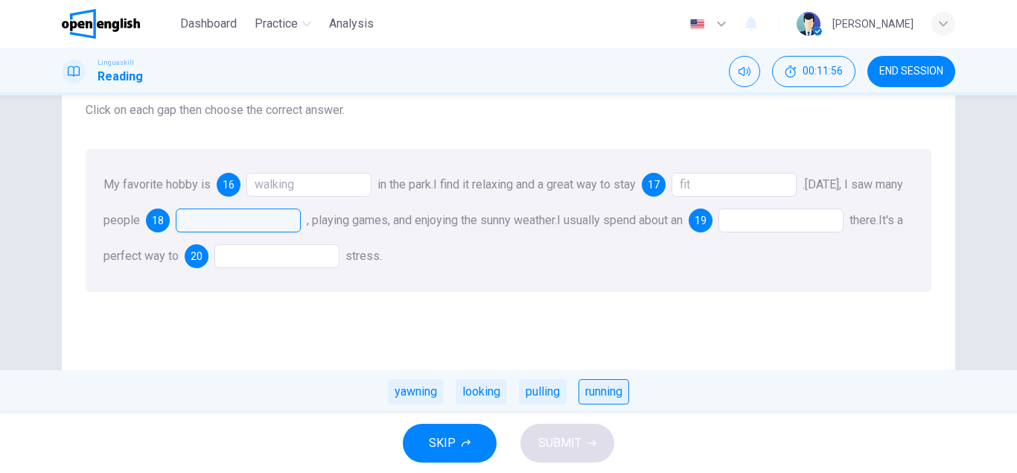
click at [613, 392] on div "running" at bounding box center [603, 391] width 51 height 25
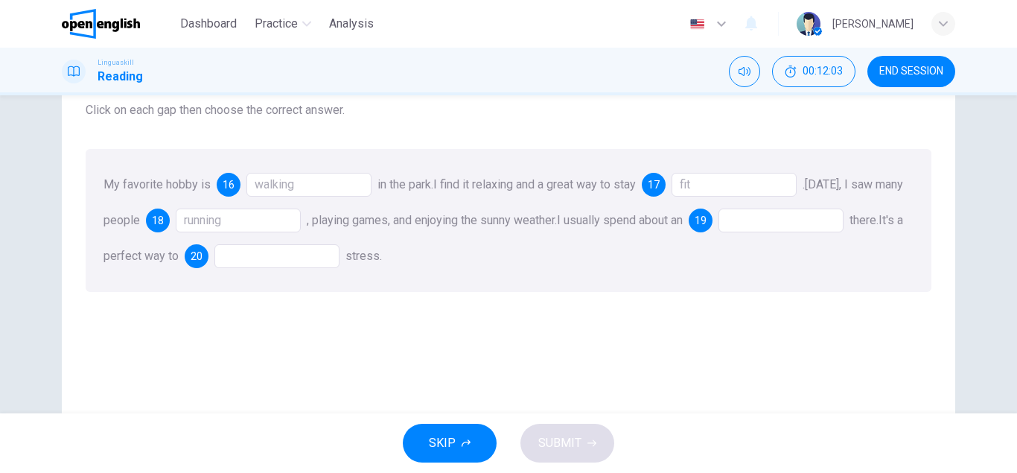
click at [800, 229] on div at bounding box center [780, 220] width 125 height 24
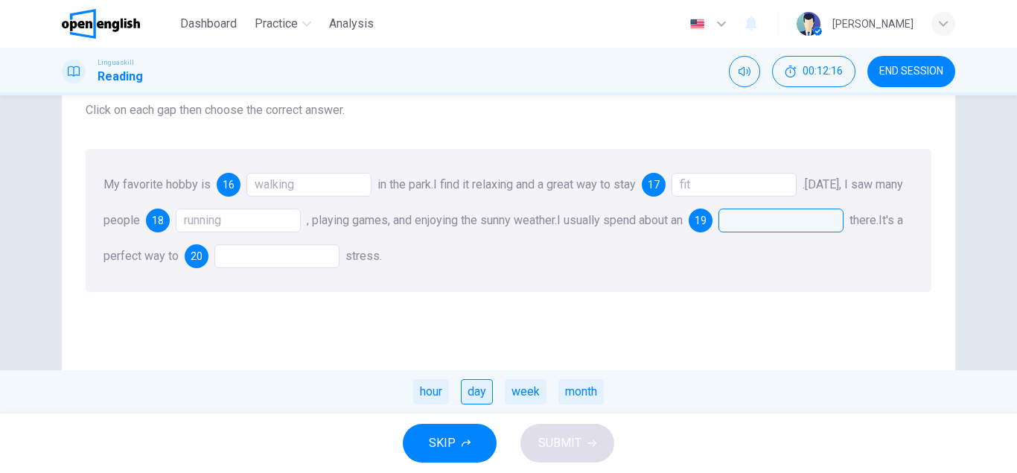
click at [478, 389] on div "day" at bounding box center [477, 391] width 32 height 25
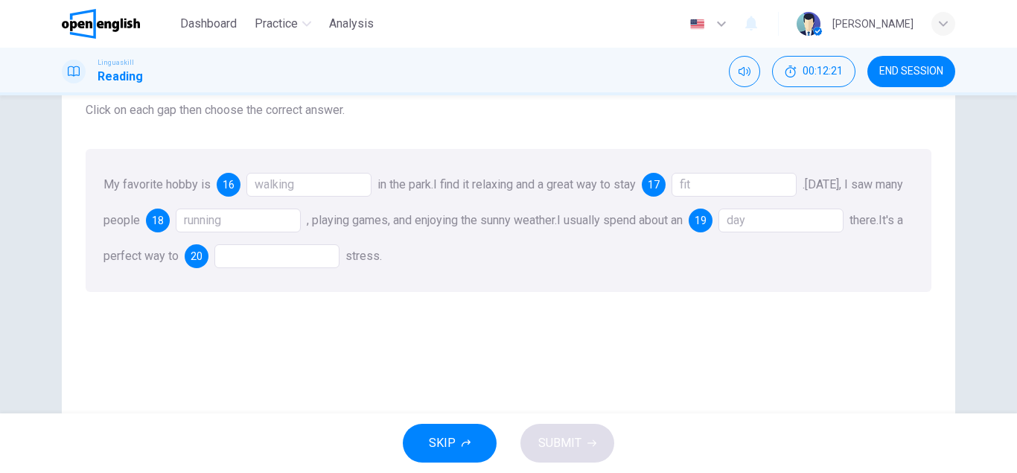
click at [284, 263] on div at bounding box center [276, 256] width 125 height 24
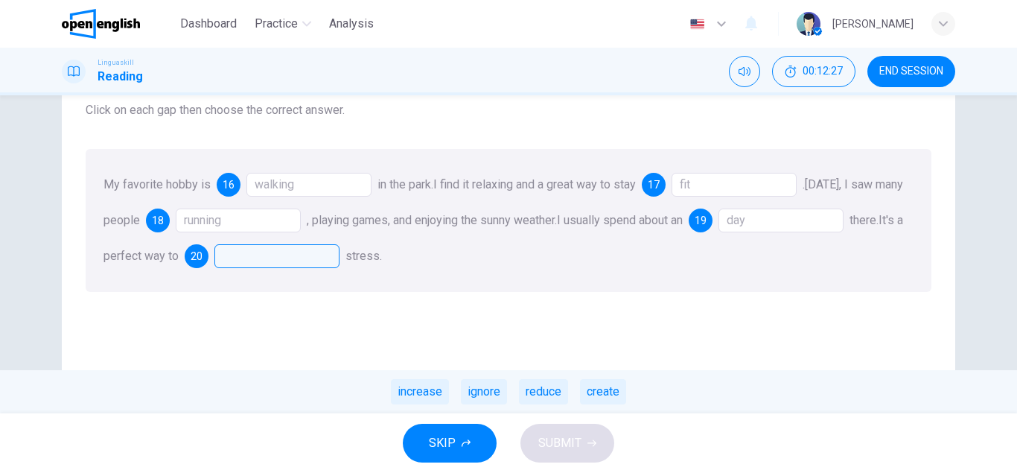
click at [763, 227] on div "19 day" at bounding box center [766, 220] width 155 height 24
click at [792, 220] on div "day" at bounding box center [780, 220] width 125 height 24
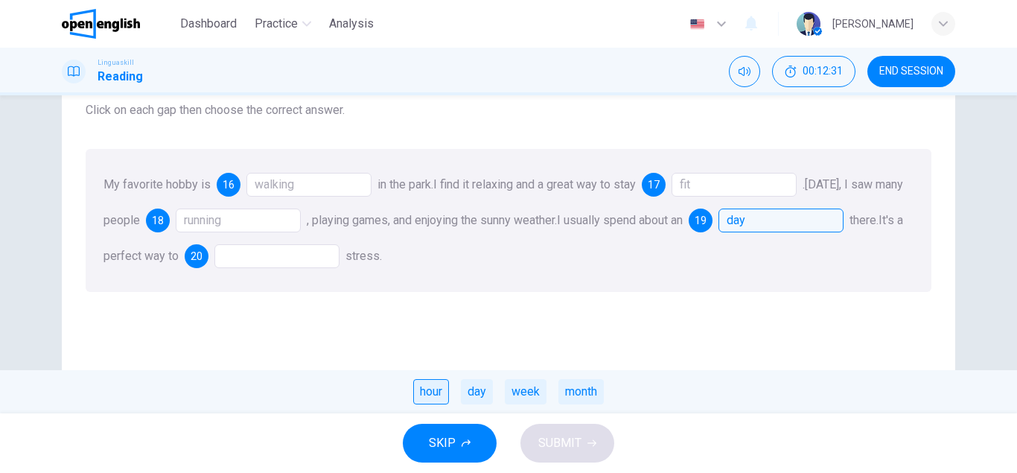
click at [432, 394] on div "hour" at bounding box center [431, 391] width 36 height 25
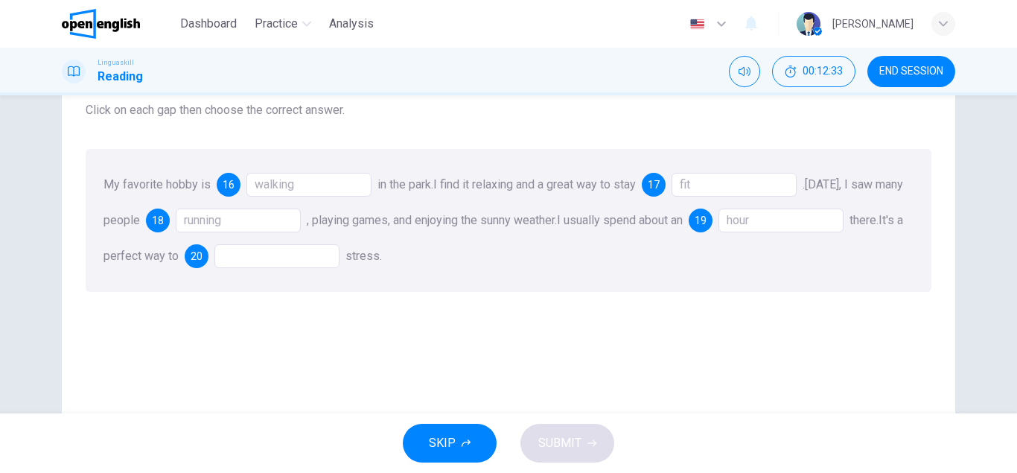
click at [339, 255] on div at bounding box center [276, 256] width 125 height 24
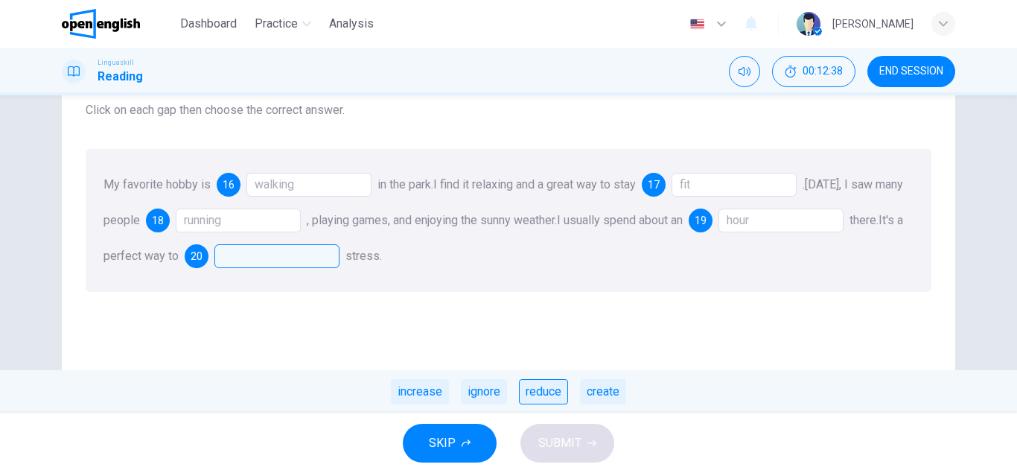
click at [552, 383] on div "reduce" at bounding box center [543, 391] width 49 height 25
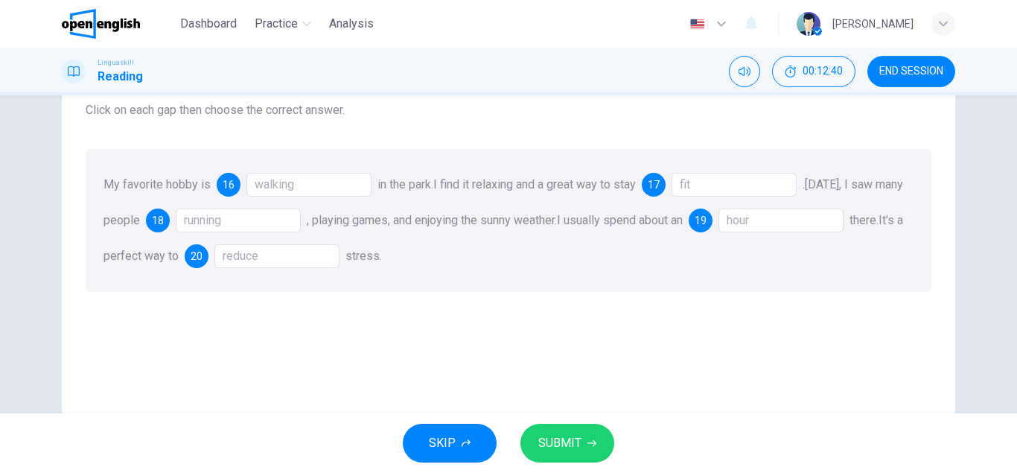
click at [556, 447] on span "SUBMIT" at bounding box center [559, 442] width 43 height 21
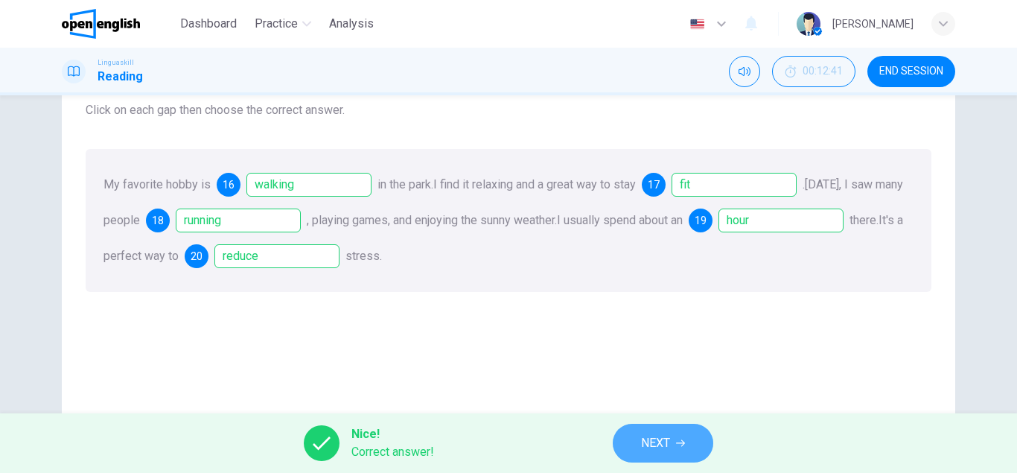
click at [648, 434] on span "NEXT" at bounding box center [655, 442] width 29 height 21
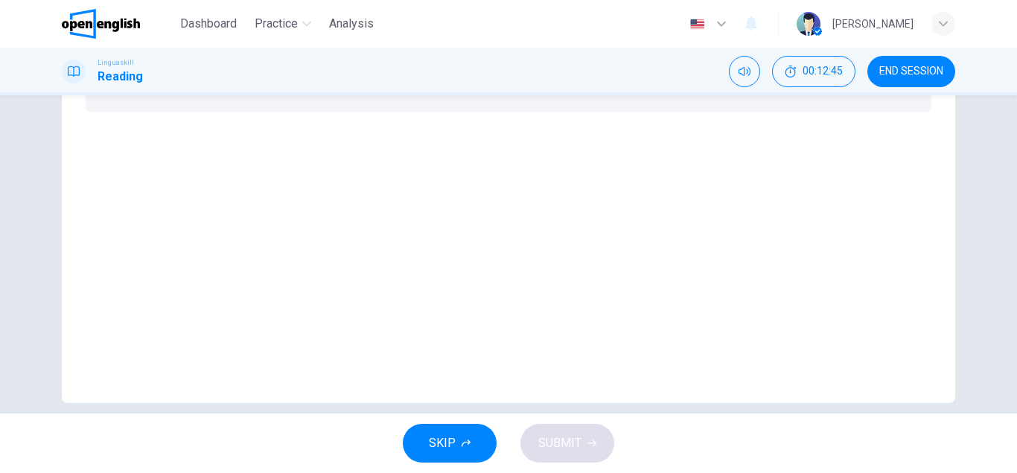
scroll to position [0, 0]
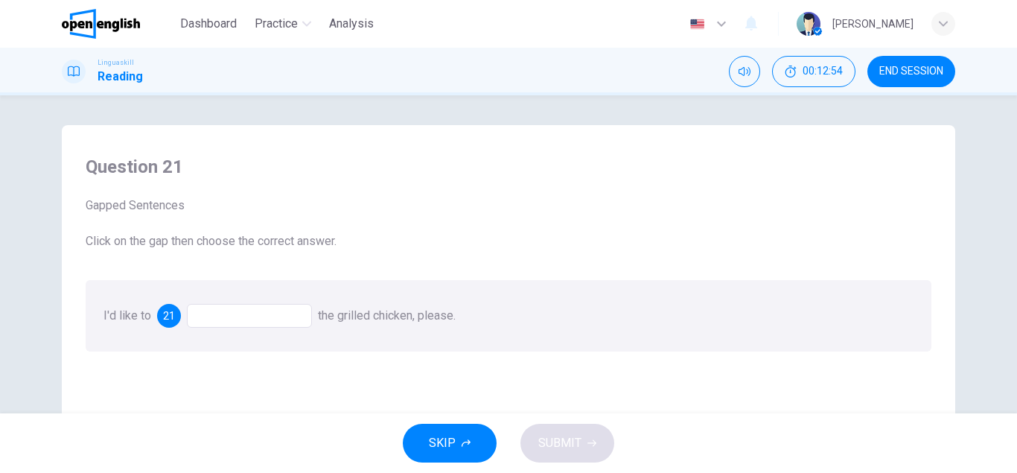
click at [290, 316] on div at bounding box center [249, 316] width 125 height 24
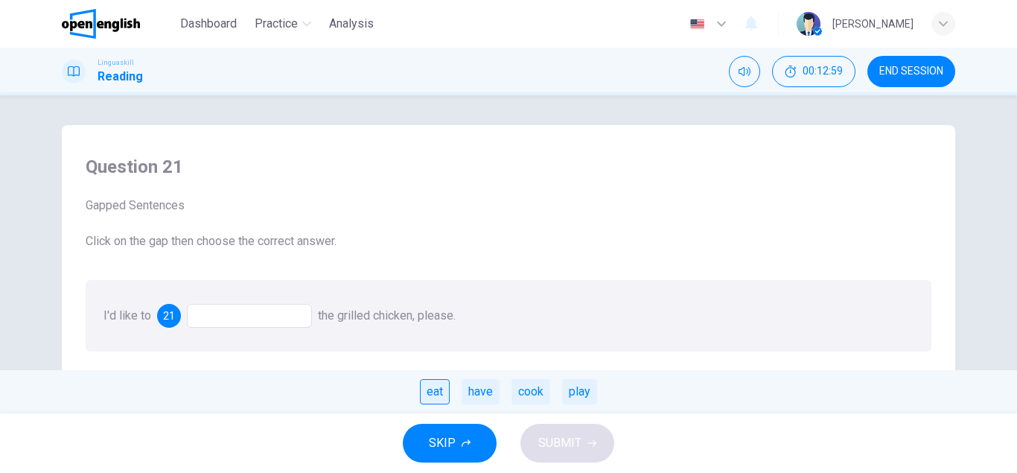
click at [430, 394] on div "eat" at bounding box center [435, 391] width 30 height 25
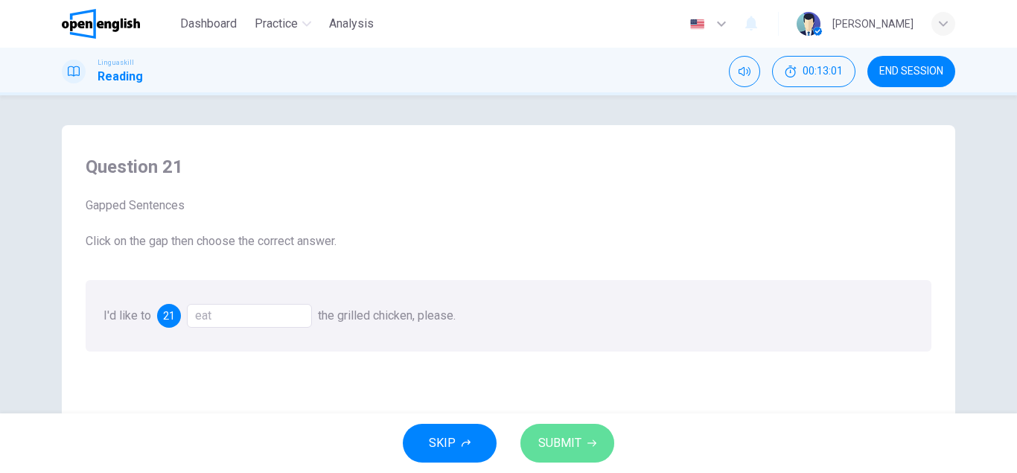
click at [581, 447] on button "SUBMIT" at bounding box center [567, 443] width 94 height 39
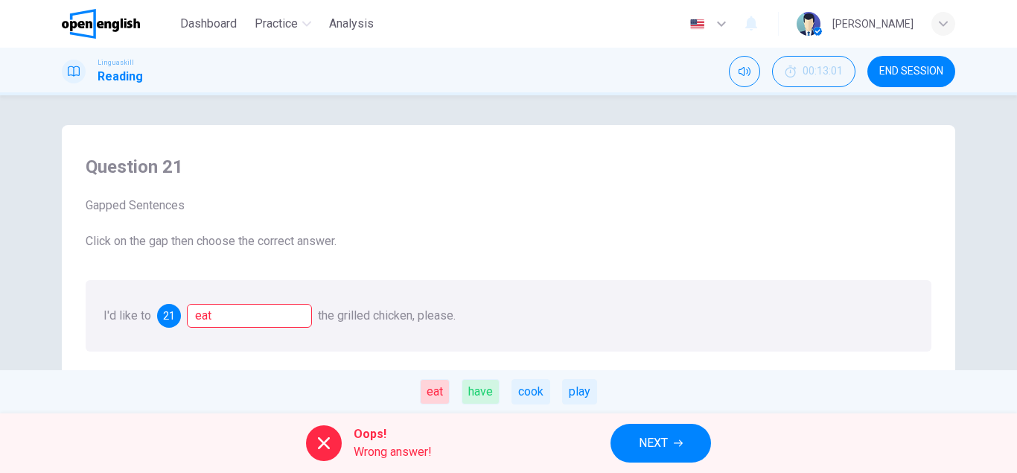
click at [477, 394] on div "have" at bounding box center [481, 391] width 38 height 25
click at [319, 448] on icon at bounding box center [324, 443] width 18 height 18
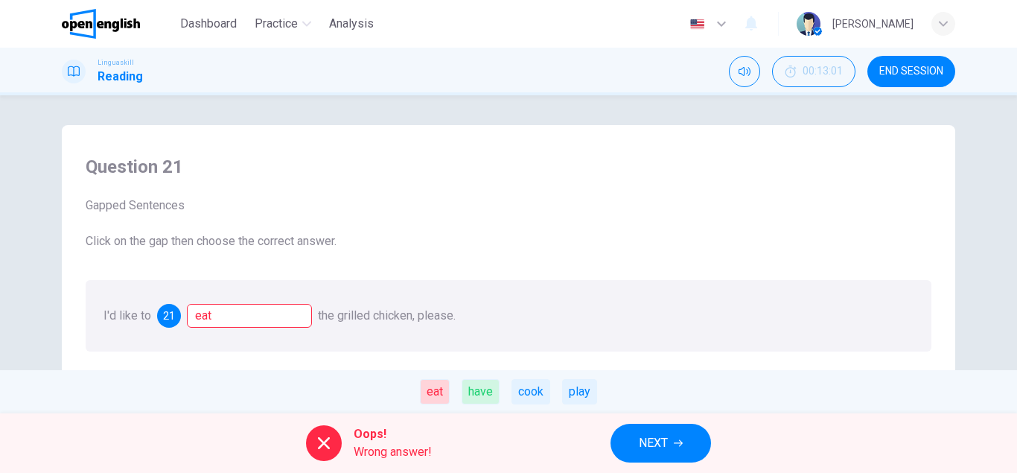
click at [319, 448] on icon at bounding box center [324, 443] width 18 height 18
click at [321, 446] on icon at bounding box center [324, 443] width 12 height 12
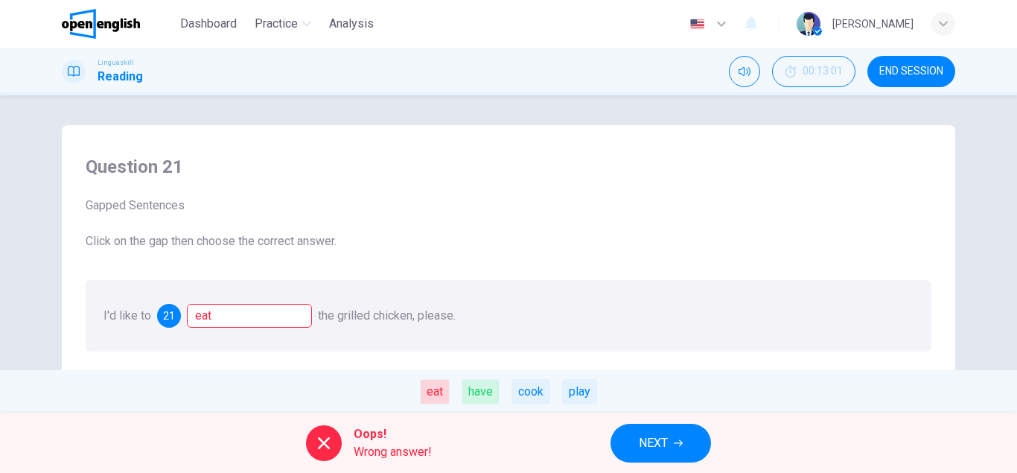
click at [686, 435] on button "NEXT" at bounding box center [660, 443] width 100 height 39
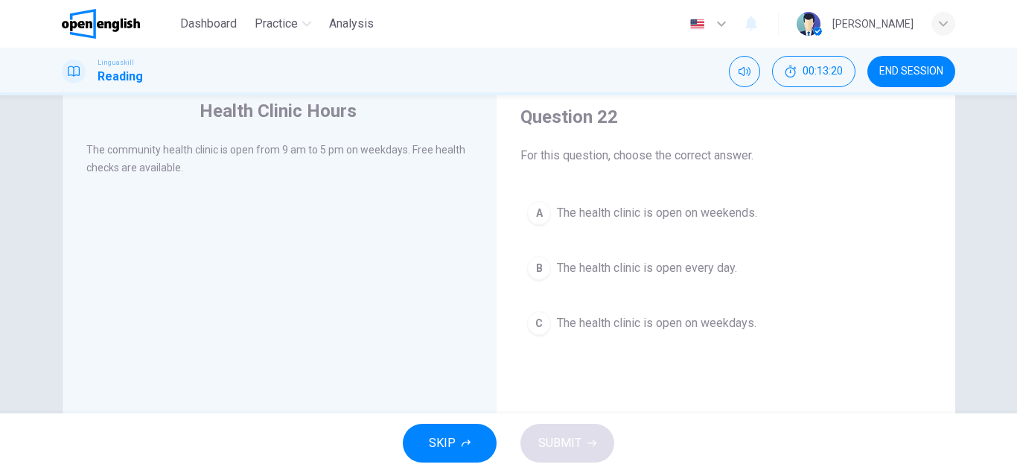
scroll to position [53, 0]
click at [628, 324] on span "The health clinic is open on weekdays." at bounding box center [656, 320] width 199 height 18
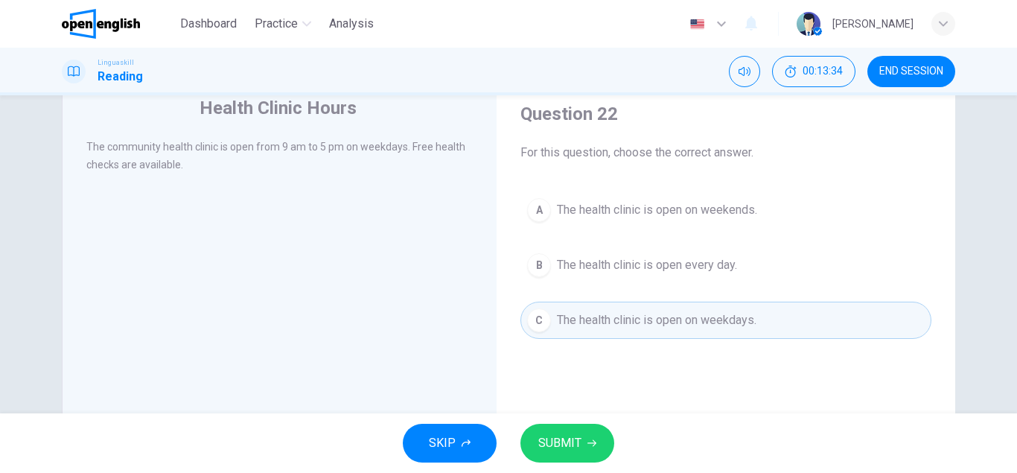
click at [579, 445] on span "SUBMIT" at bounding box center [559, 442] width 43 height 21
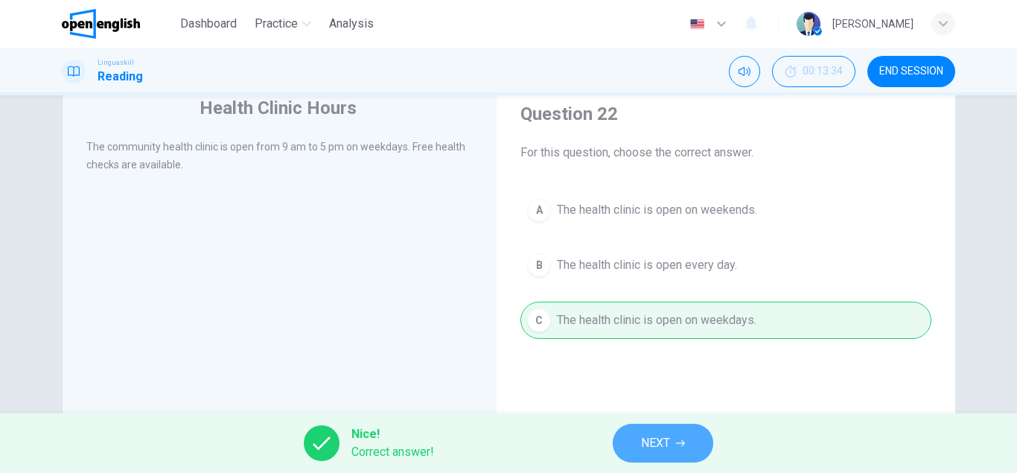
click at [656, 445] on span "NEXT" at bounding box center [655, 442] width 29 height 21
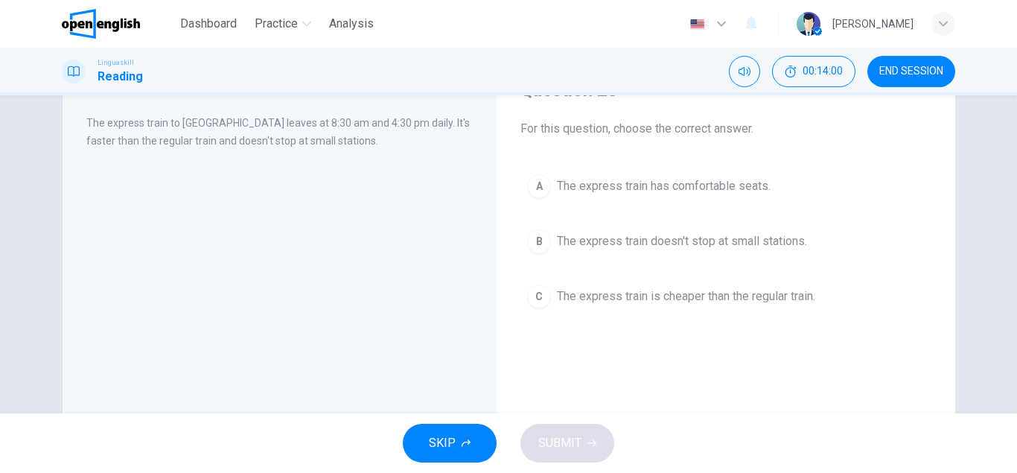
scroll to position [77, 0]
click at [532, 226] on button "B The express train doesn't stop at small stations." at bounding box center [725, 240] width 411 height 37
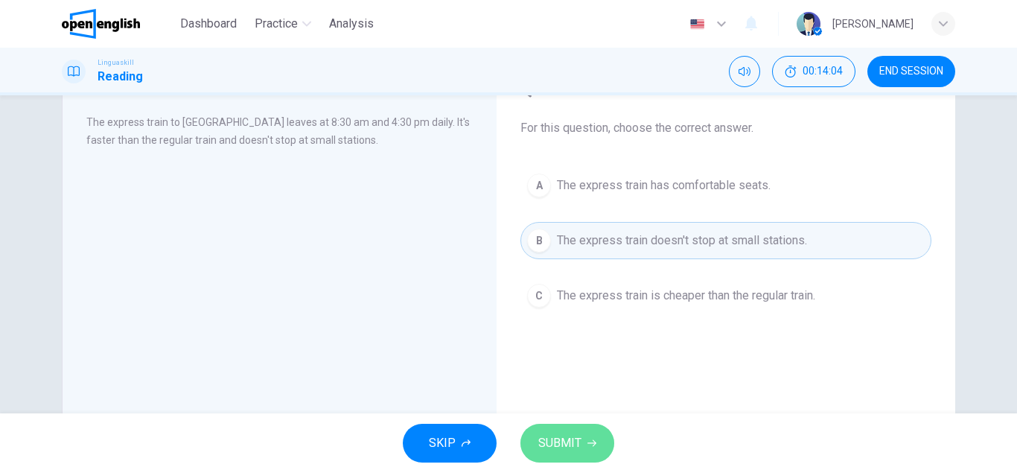
click at [572, 445] on span "SUBMIT" at bounding box center [559, 442] width 43 height 21
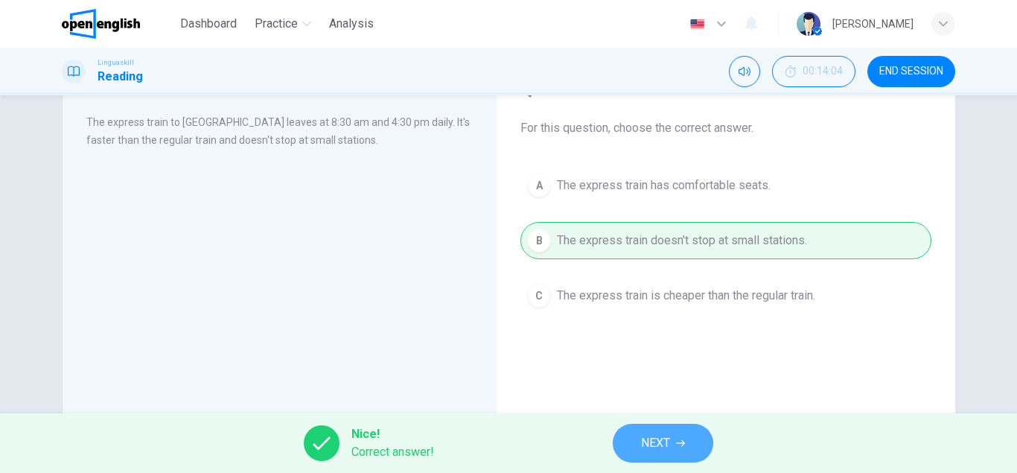
click at [668, 439] on span "NEXT" at bounding box center [655, 442] width 29 height 21
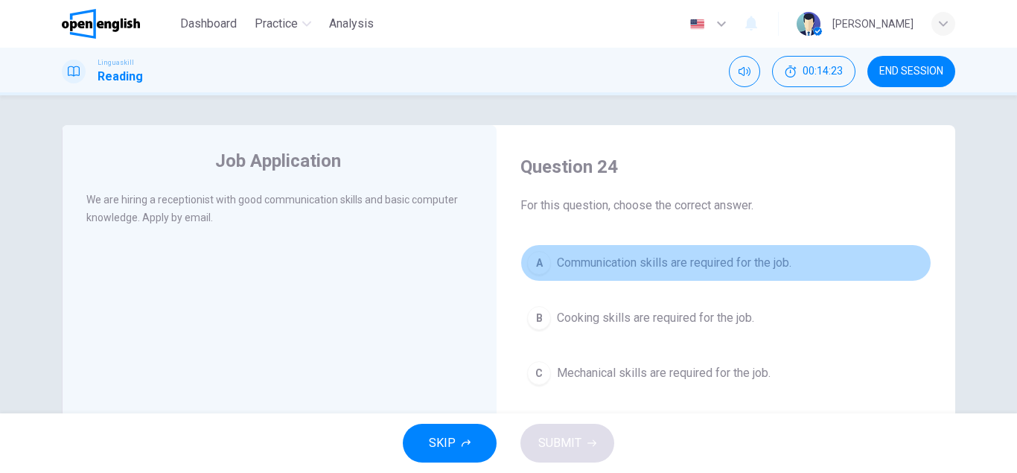
click at [671, 266] on span "Communication skills are required for the job." at bounding box center [674, 263] width 234 height 18
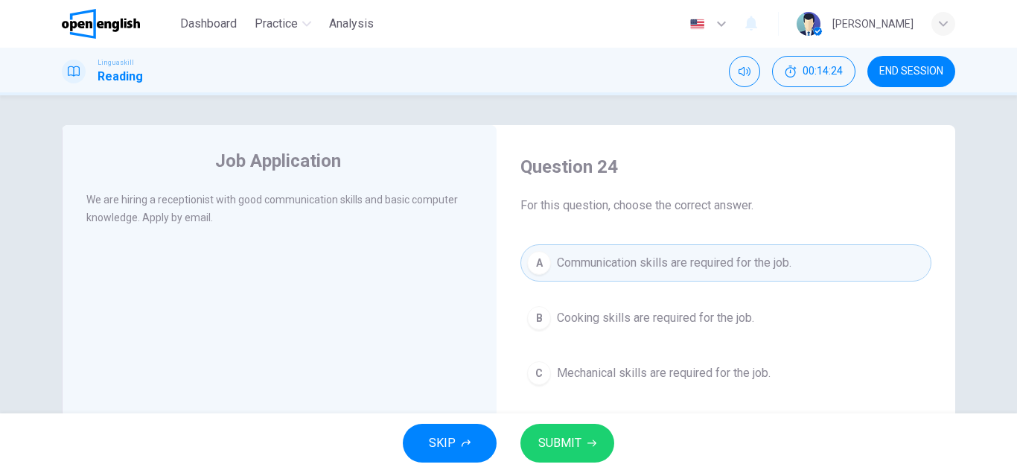
click at [578, 446] on span "SUBMIT" at bounding box center [559, 442] width 43 height 21
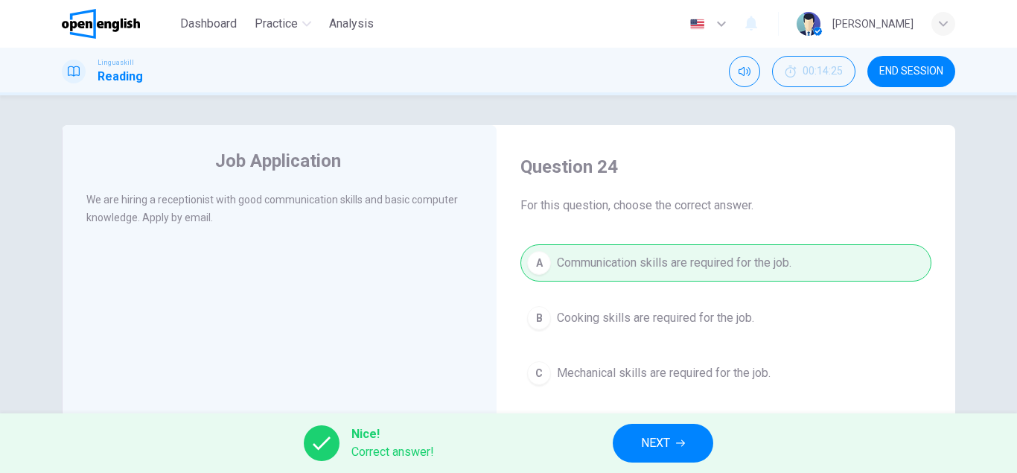
click at [736, 441] on div "Nice! Correct answer! NEXT" at bounding box center [508, 443] width 1017 height 60
click at [705, 440] on button "NEXT" at bounding box center [663, 443] width 100 height 39
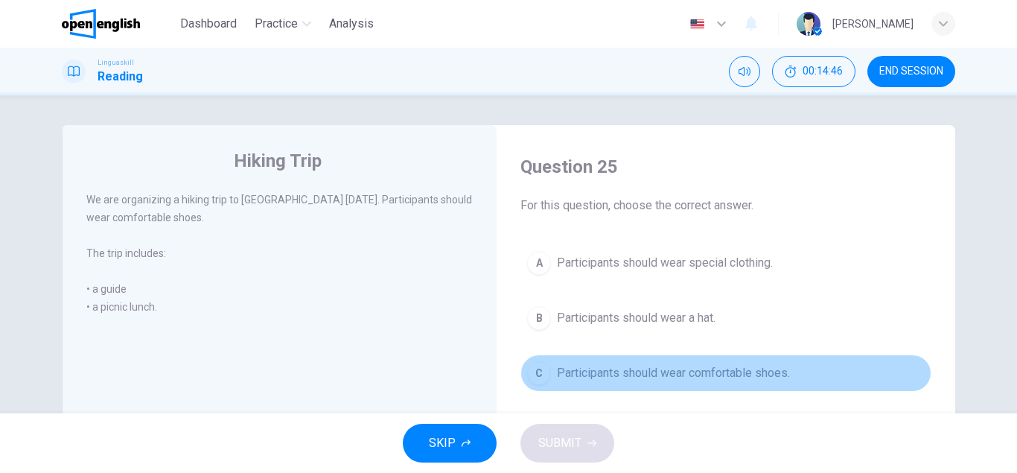
click at [539, 371] on div "C" at bounding box center [539, 373] width 24 height 24
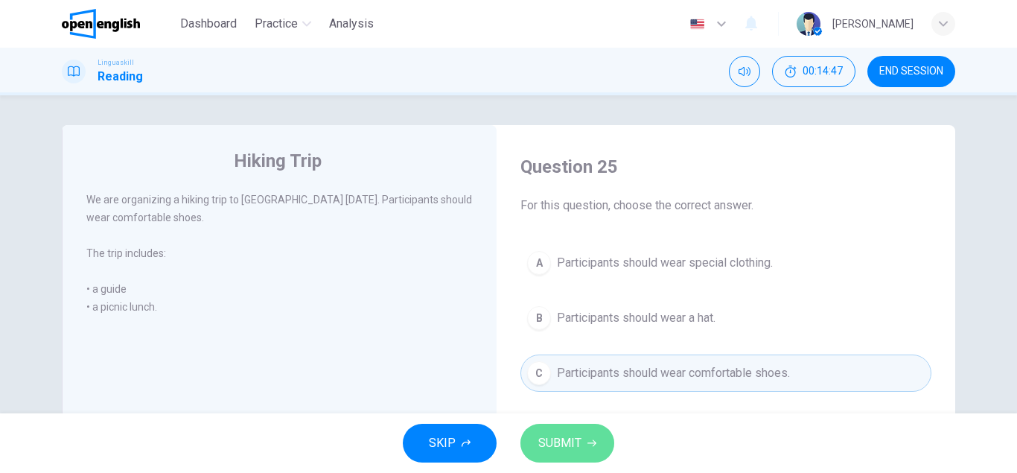
click at [580, 432] on span "SUBMIT" at bounding box center [559, 442] width 43 height 21
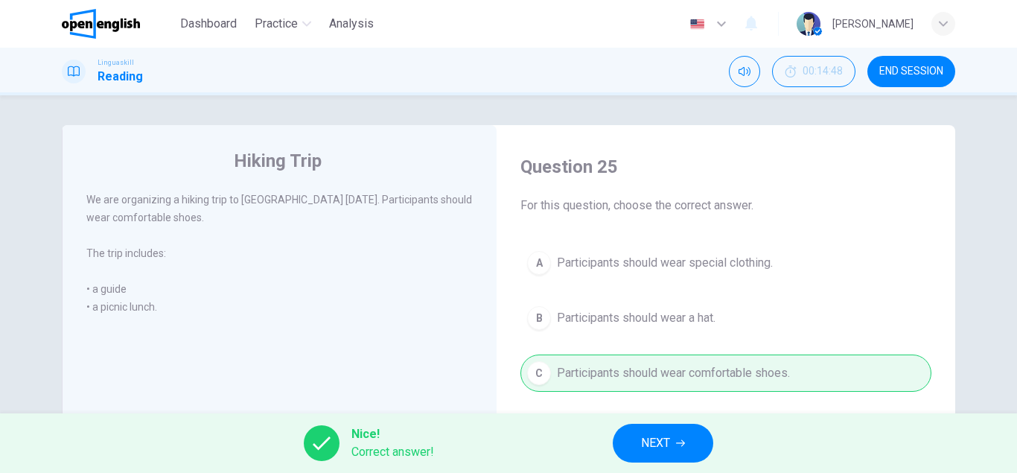
click at [666, 444] on span "NEXT" at bounding box center [655, 442] width 29 height 21
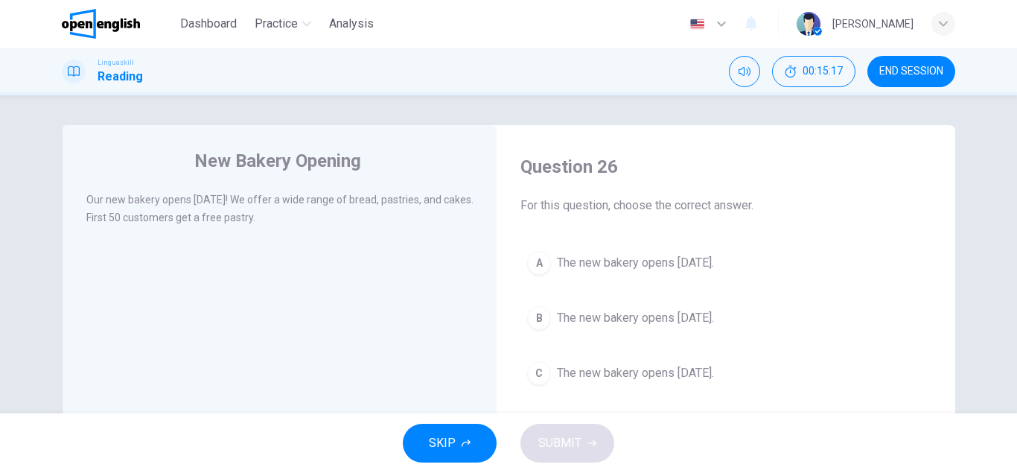
click at [546, 311] on div "B" at bounding box center [539, 318] width 24 height 24
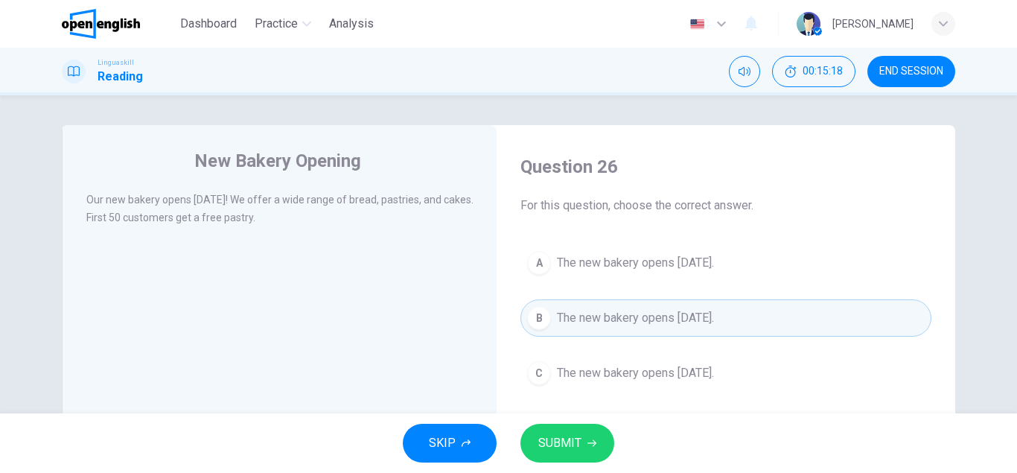
click at [564, 437] on span "SUBMIT" at bounding box center [559, 442] width 43 height 21
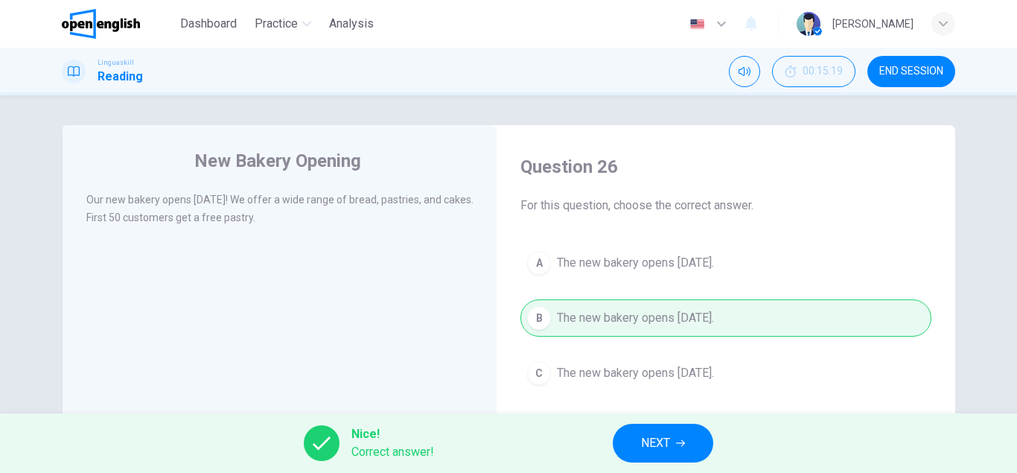
click at [660, 441] on span "NEXT" at bounding box center [655, 442] width 29 height 21
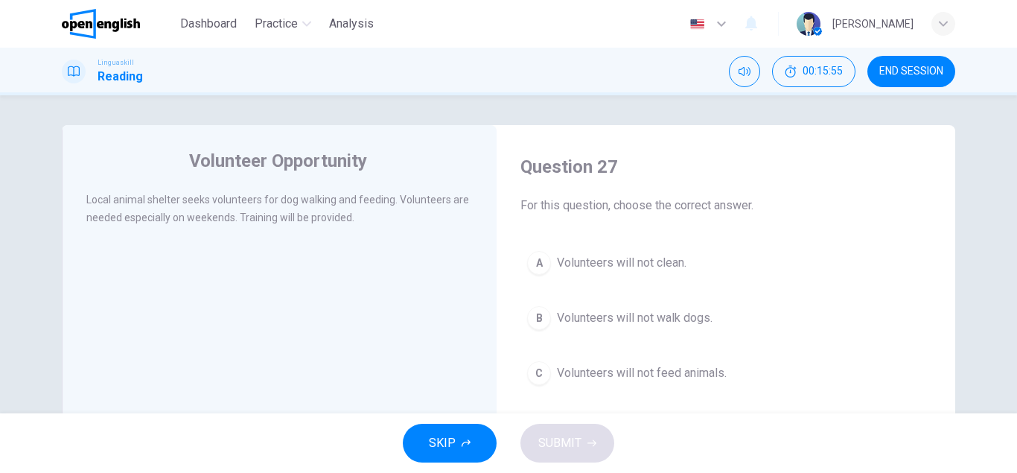
click at [547, 314] on div "B" at bounding box center [539, 318] width 24 height 24
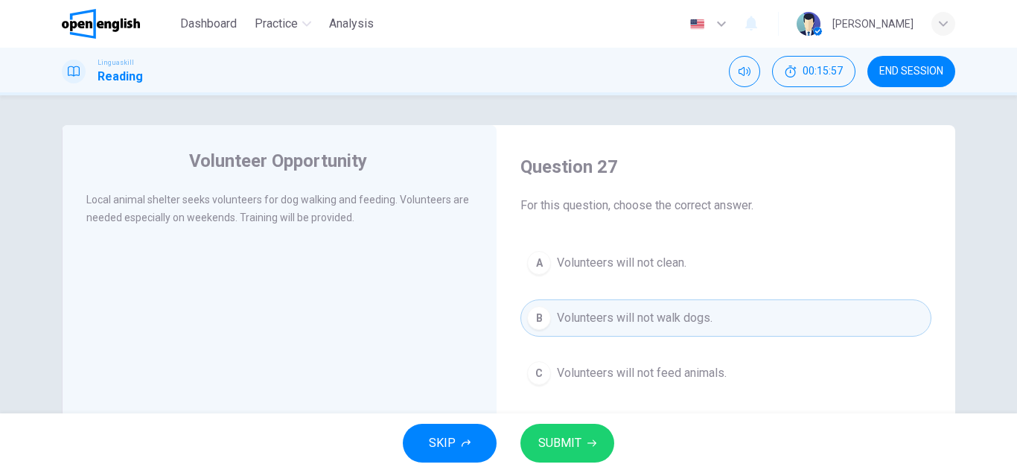
click at [582, 469] on div "SKIP SUBMIT" at bounding box center [508, 443] width 1017 height 60
click at [574, 432] on button "SUBMIT" at bounding box center [567, 443] width 94 height 39
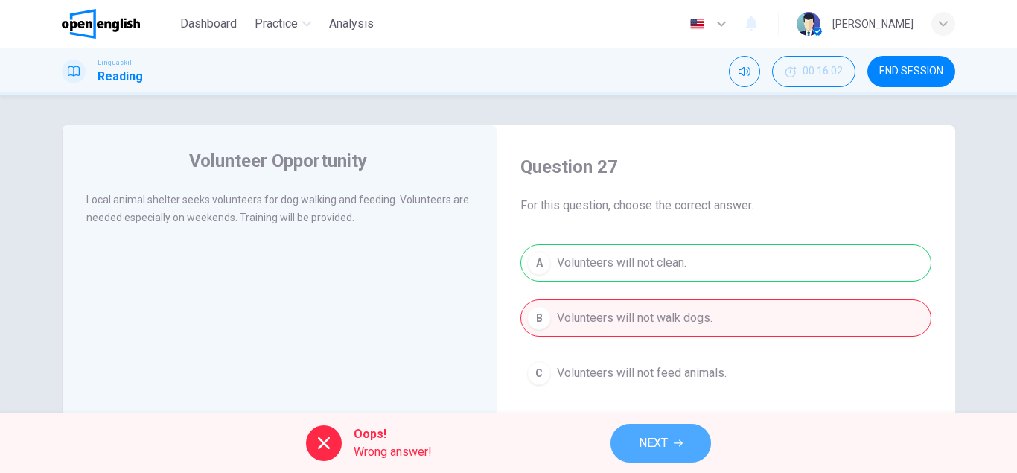
click at [647, 441] on span "NEXT" at bounding box center [653, 442] width 29 height 21
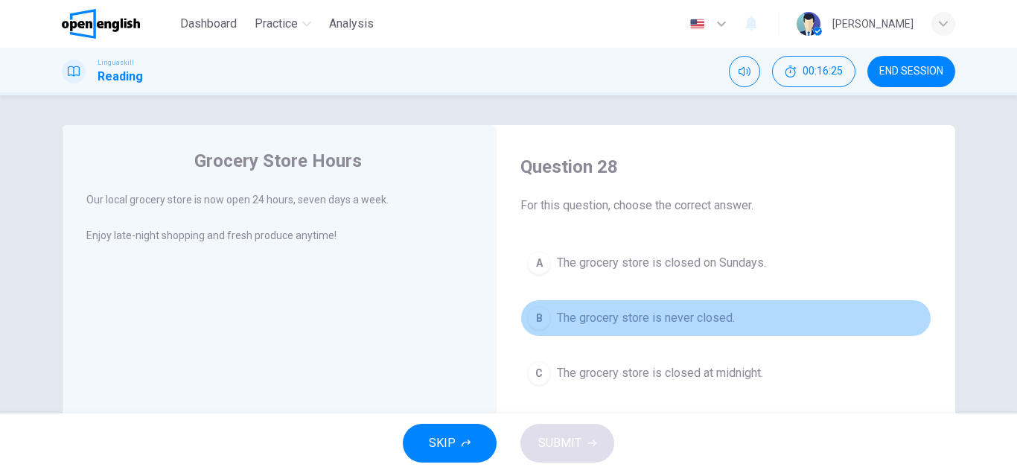
click at [543, 310] on div "B" at bounding box center [539, 318] width 24 height 24
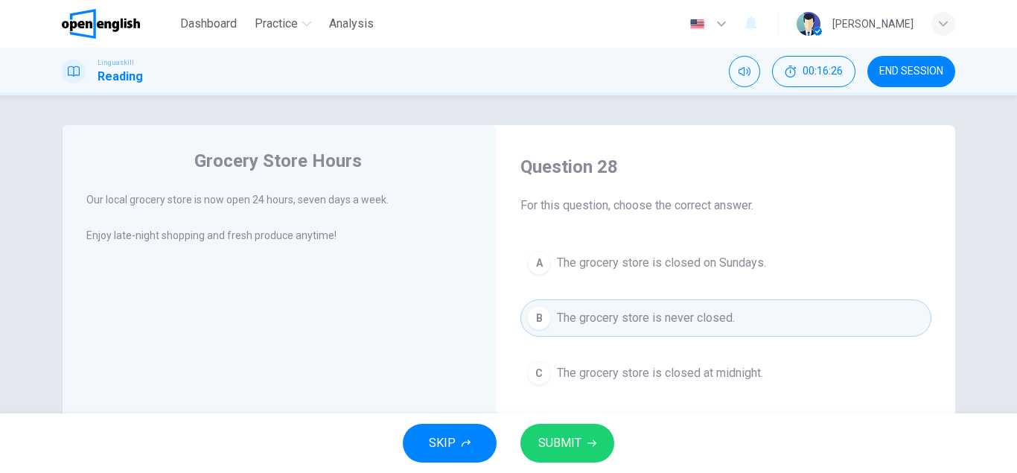
click at [598, 447] on button "SUBMIT" at bounding box center [567, 443] width 94 height 39
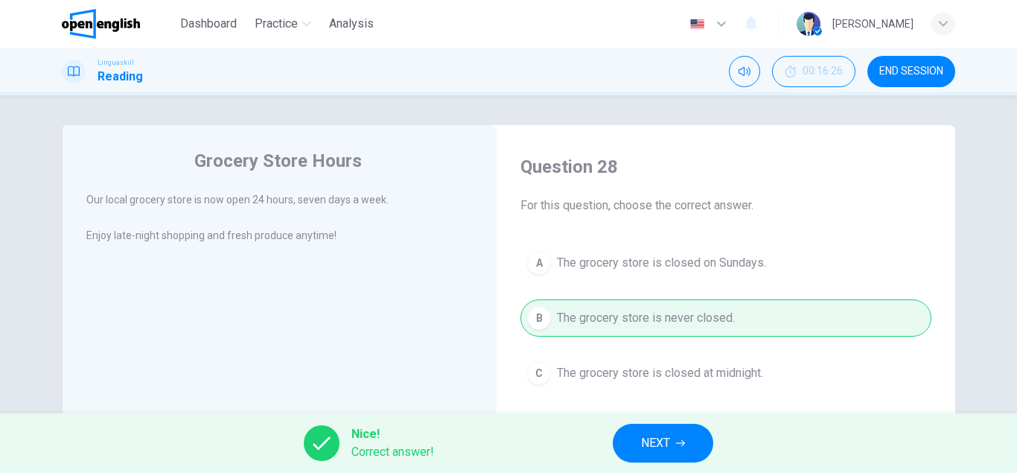
click at [666, 437] on span "NEXT" at bounding box center [655, 442] width 29 height 21
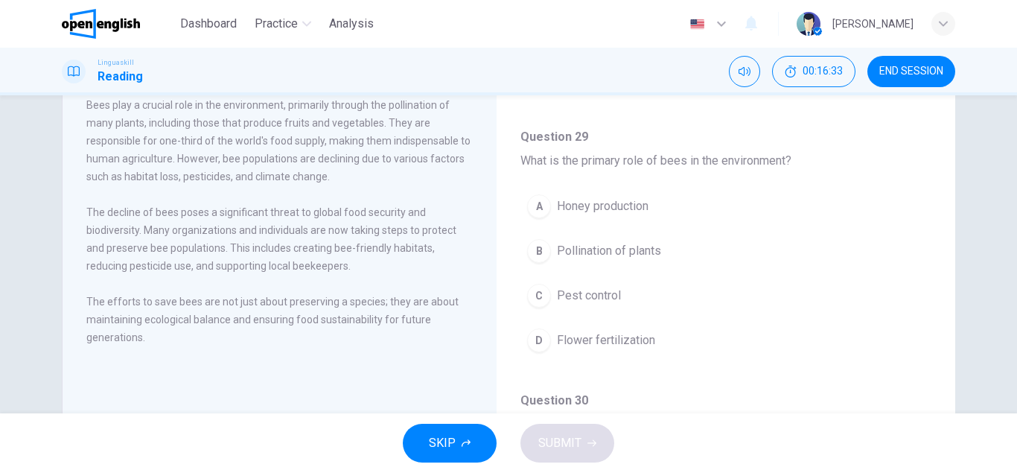
scroll to position [95, 0]
click at [916, 74] on span "END SESSION" at bounding box center [911, 72] width 64 height 12
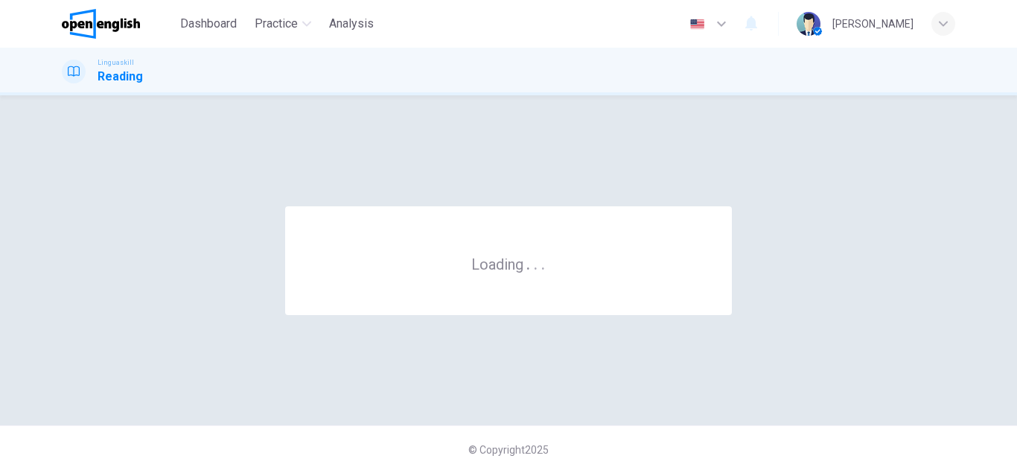
scroll to position [0, 0]
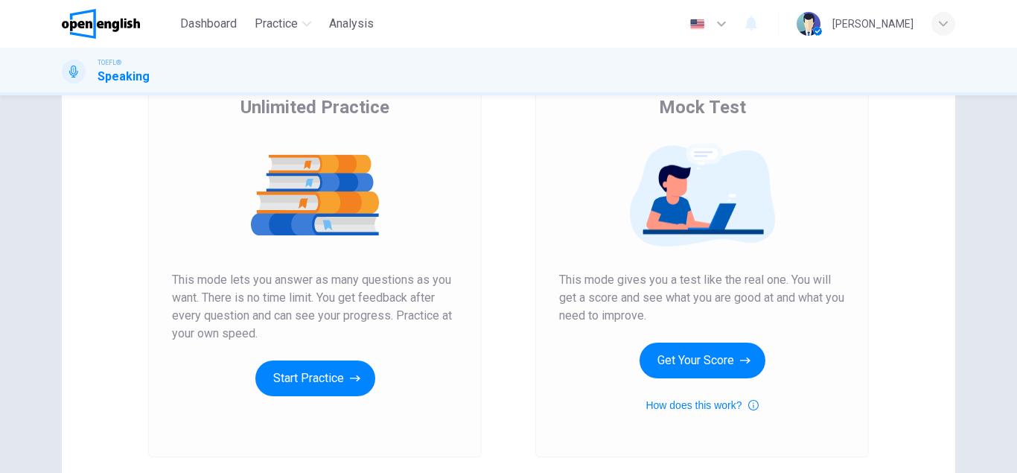
scroll to position [130, 0]
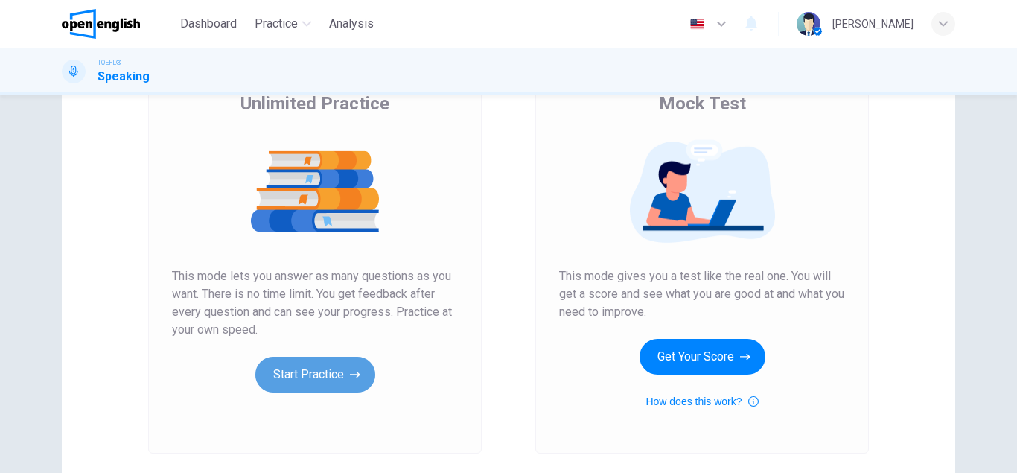
click at [328, 371] on button "Start Practice" at bounding box center [315, 375] width 120 height 36
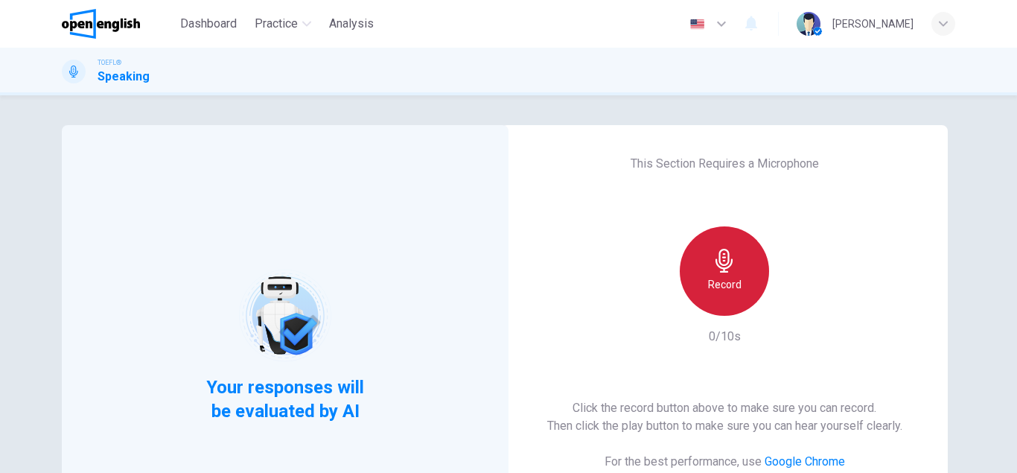
click at [735, 294] on div "Record" at bounding box center [724, 270] width 89 height 89
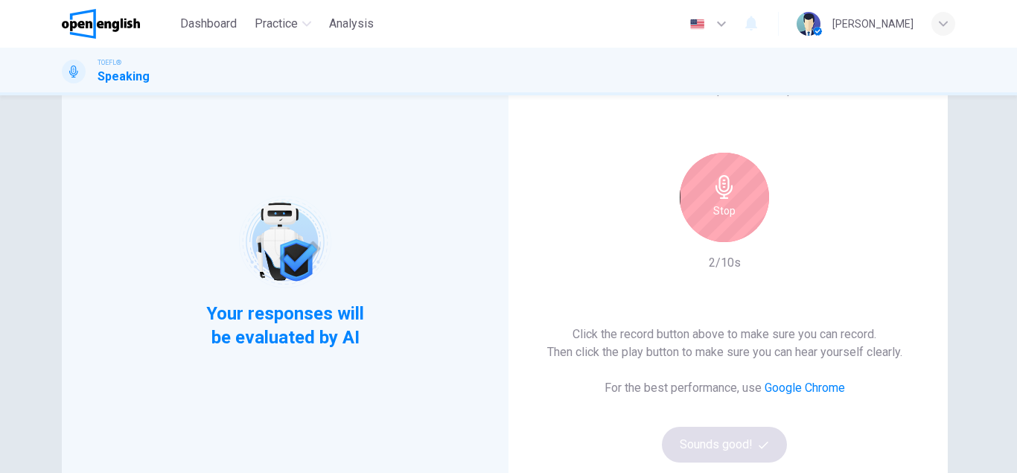
scroll to position [74, 0]
click at [725, 223] on div "Stop" at bounding box center [724, 196] width 89 height 89
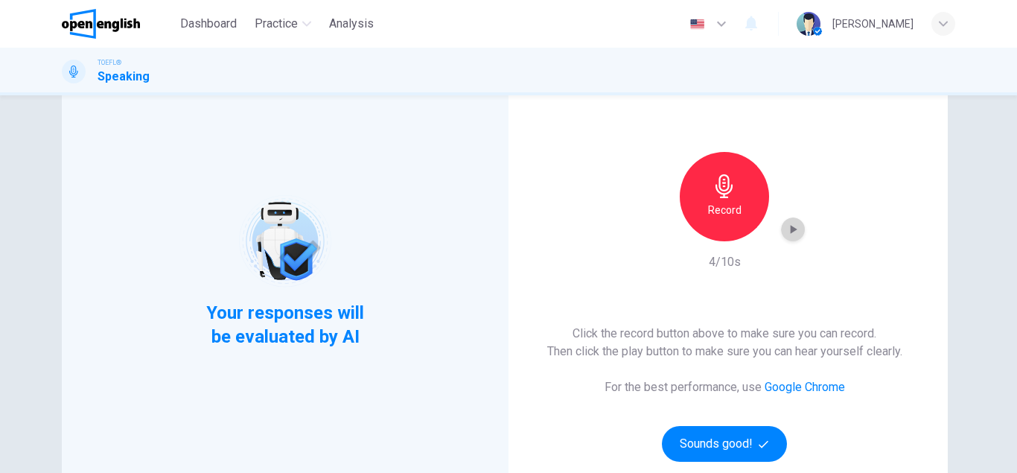
click at [792, 232] on icon "button" at bounding box center [794, 229] width 7 height 9
click at [731, 444] on button "Sounds good!" at bounding box center [724, 444] width 125 height 36
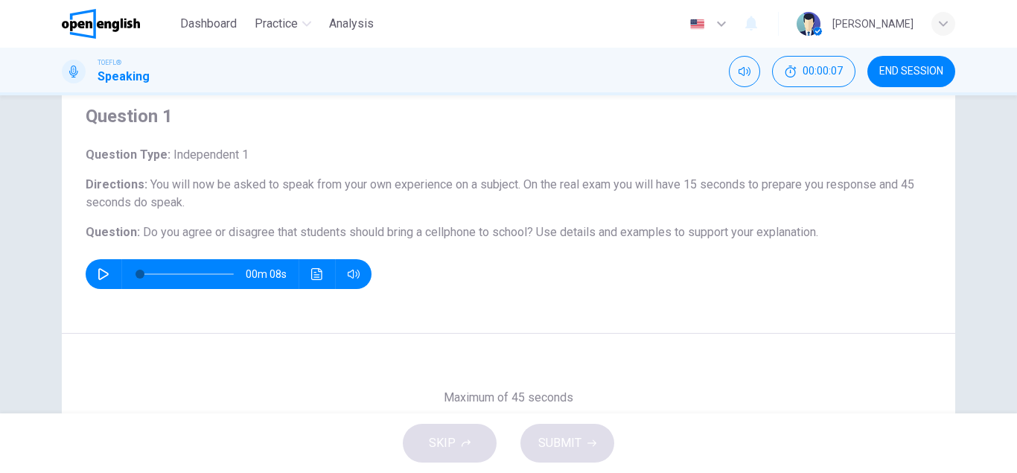
scroll to position [52, 0]
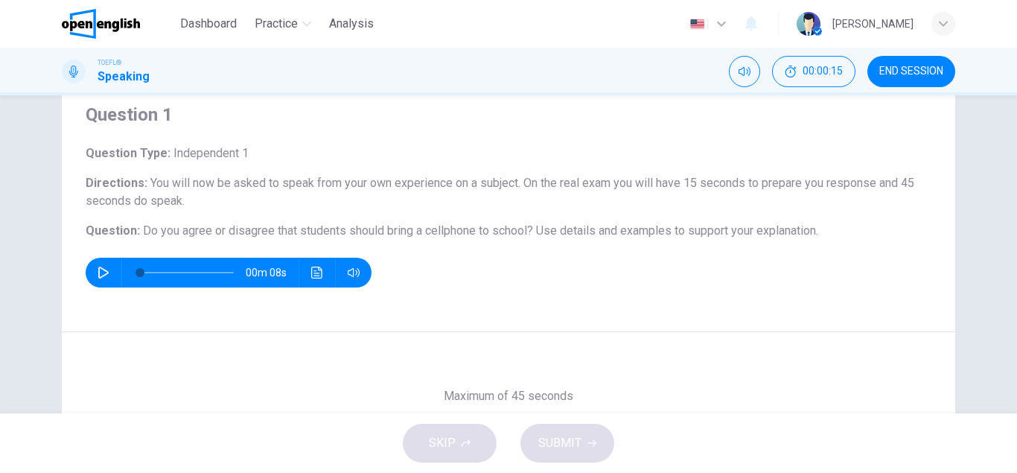
click at [106, 271] on icon "button" at bounding box center [103, 272] width 10 height 12
type input "*"
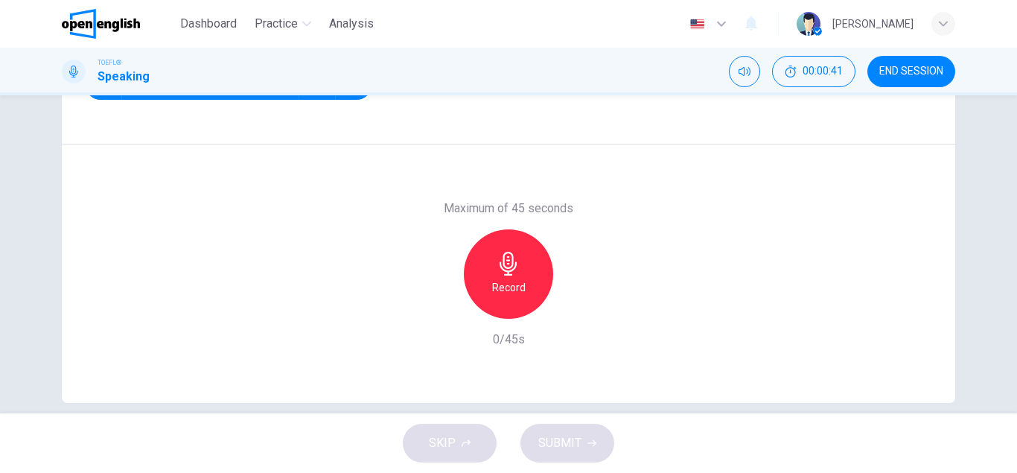
scroll to position [259, 0]
